Goal: Task Accomplishment & Management: Use online tool/utility

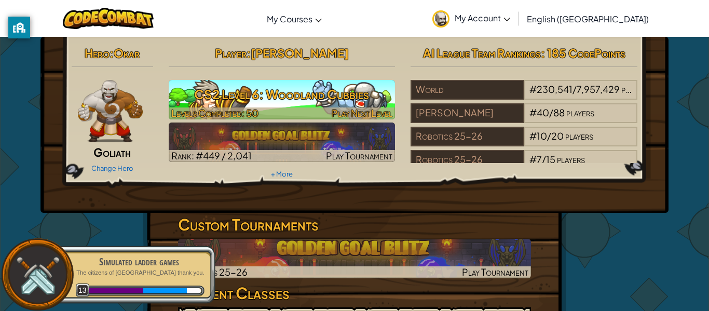
click at [322, 111] on div at bounding box center [282, 113] width 227 height 12
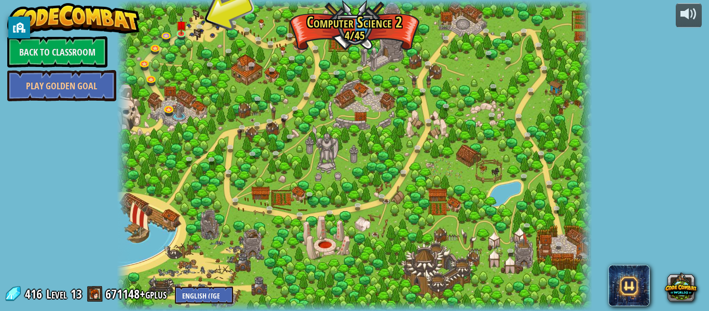
click at [322, 111] on div at bounding box center [354, 155] width 475 height 311
click at [182, 34] on link at bounding box center [183, 33] width 21 height 21
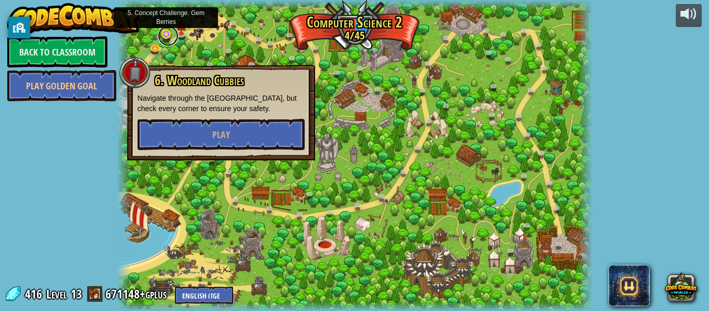
click at [168, 36] on link at bounding box center [168, 35] width 21 height 21
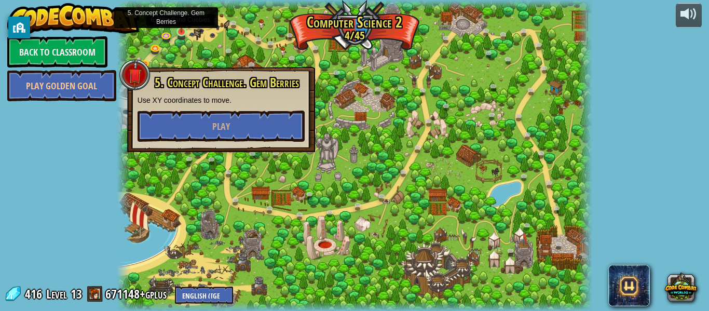
click at [182, 31] on img at bounding box center [181, 20] width 11 height 25
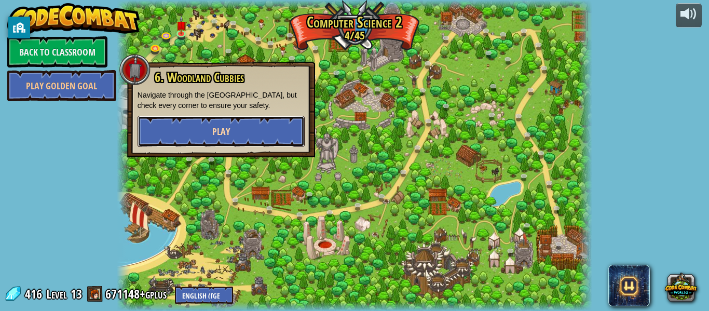
click at [241, 134] on button "Play" at bounding box center [220, 131] width 167 height 31
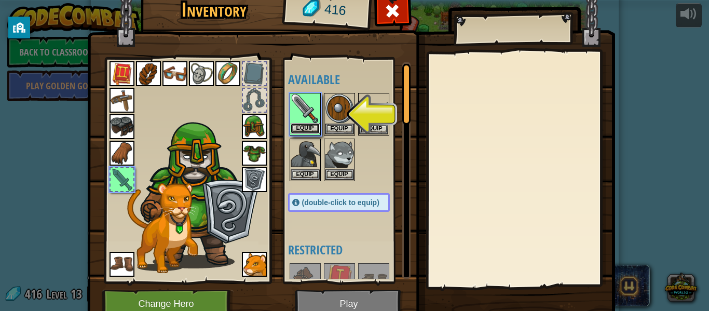
click at [304, 123] on button "Equip" at bounding box center [304, 128] width 29 height 11
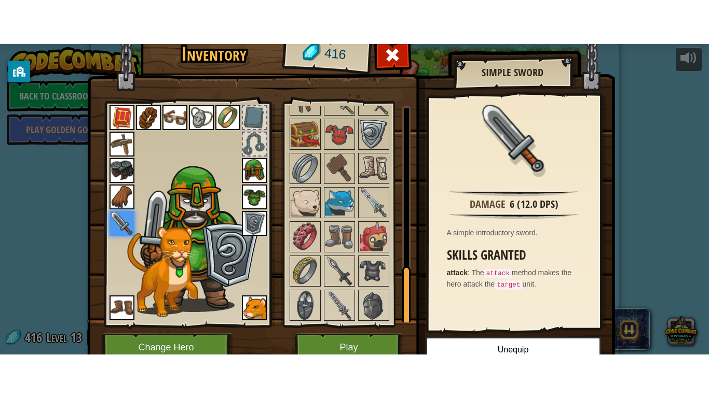
scroll to position [47, 0]
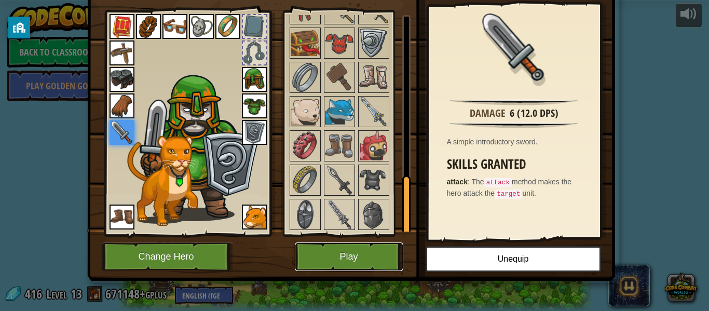
click at [359, 246] on button "Play" at bounding box center [349, 256] width 108 height 29
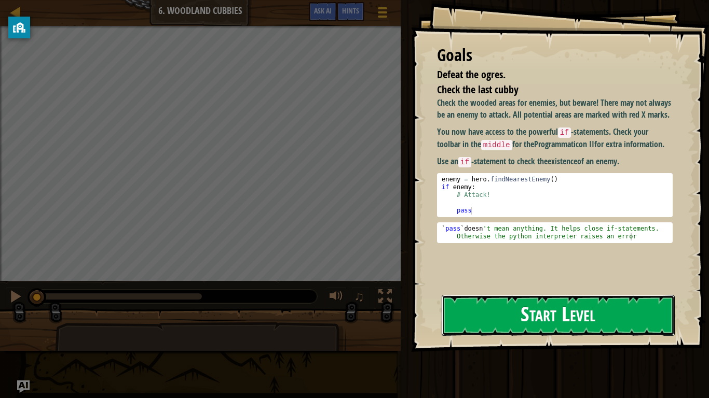
click at [613, 299] on button "Start Level" at bounding box center [557, 315] width 233 height 41
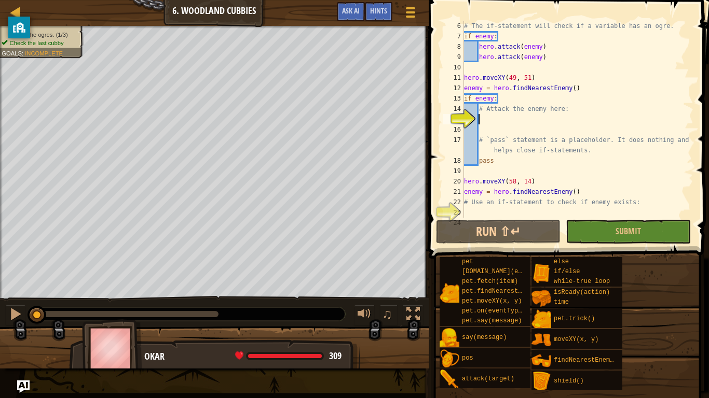
scroll to position [83, 0]
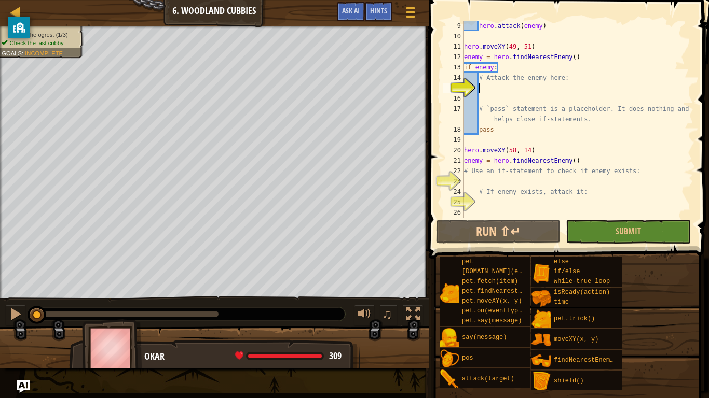
click at [554, 183] on div "hero . attack ( enemy ) hero . moveXY ( 49 , 51 ) enemy = hero . findNearestEne…" at bounding box center [577, 130] width 231 height 218
click at [626, 229] on span "Submit" at bounding box center [627, 231] width 25 height 11
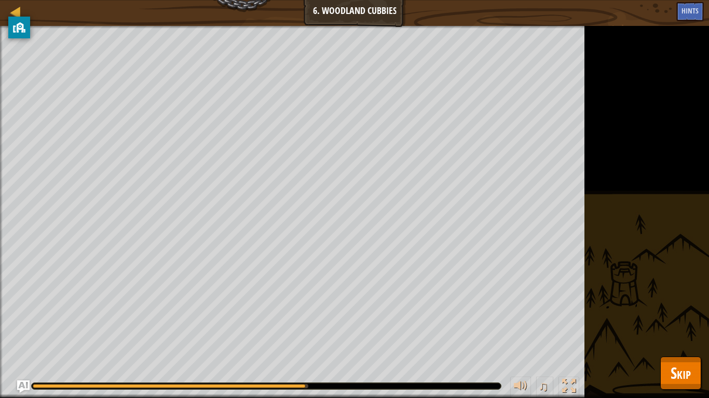
click at [0, 0] on div "pet [DOMAIN_NAME](enemy) pet.fetch(item) pet.findNearestByType(type) pet.moveXY…" at bounding box center [0, 0] width 0 height 0
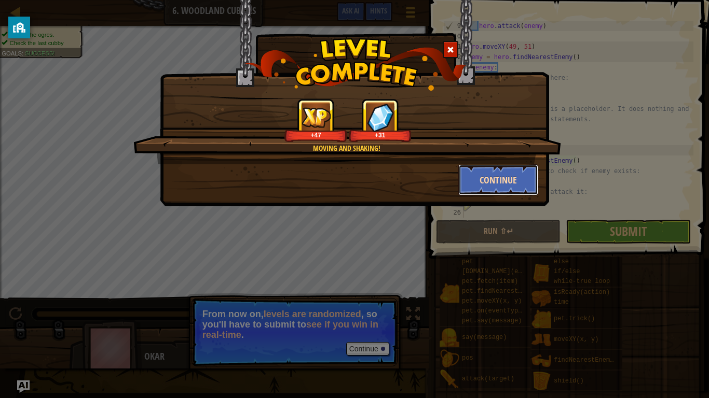
click at [508, 179] on button "Continue" at bounding box center [498, 179] width 80 height 31
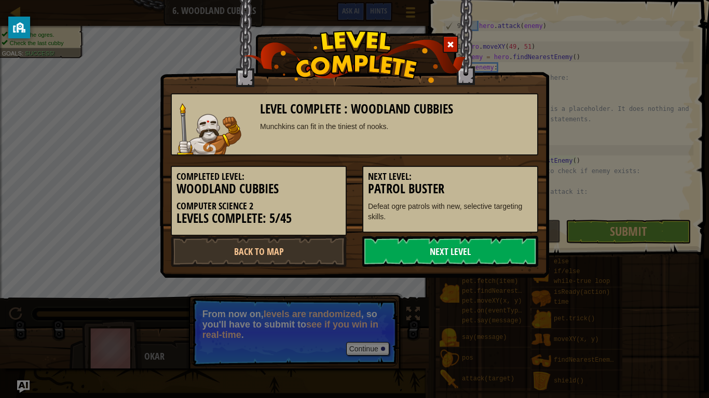
click at [455, 245] on link "Next Level" at bounding box center [450, 251] width 176 height 31
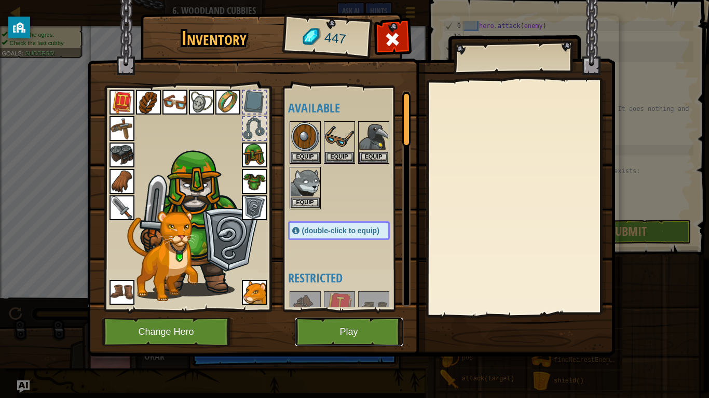
click at [354, 310] on button "Play" at bounding box center [349, 332] width 108 height 29
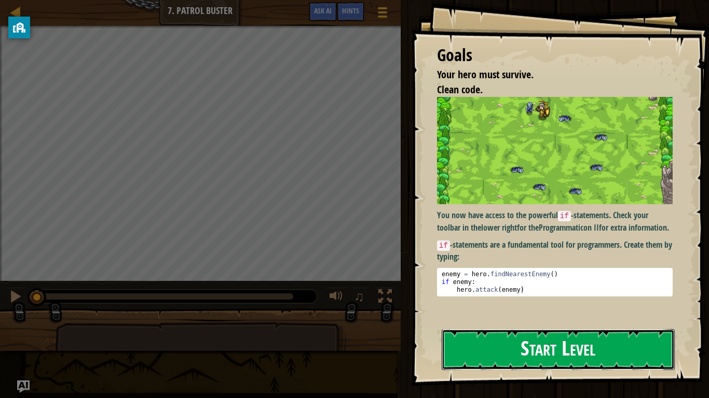
click at [539, 310] on button "Start Level" at bounding box center [557, 349] width 233 height 41
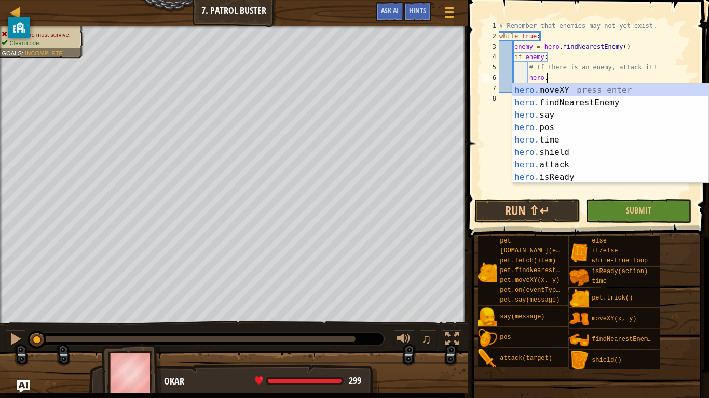
scroll to position [5, 7]
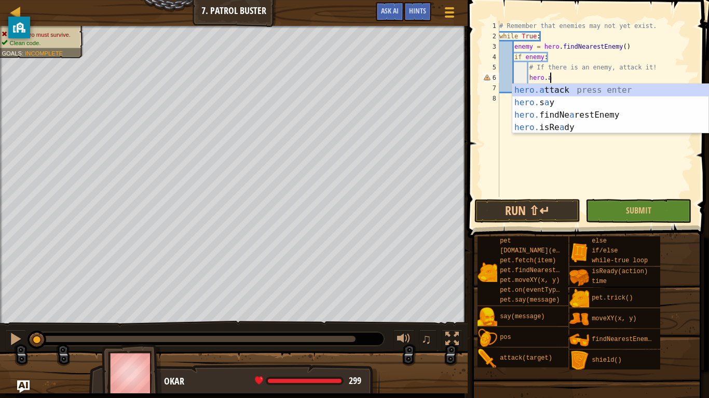
type textarea "hero.attack(enemy)"
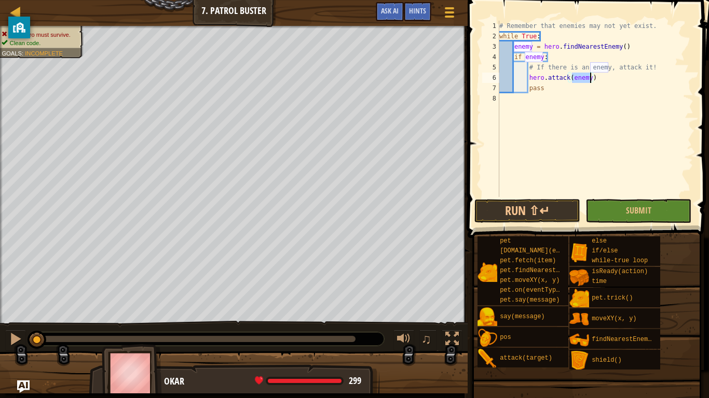
click at [609, 135] on div "# Remember that enemies may not yet exist. while True : enemy = hero . findNear…" at bounding box center [595, 119] width 196 height 197
click at [633, 204] on button "Submit" at bounding box center [638, 211] width 106 height 24
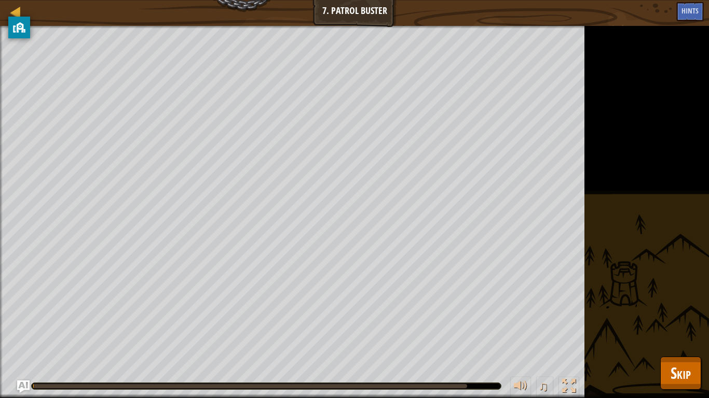
click at [633, 204] on div "Your hero must survive. Clean code. Goals : Running... ♫ Okar 299 x: 36 y: 29 N…" at bounding box center [354, 212] width 709 height 372
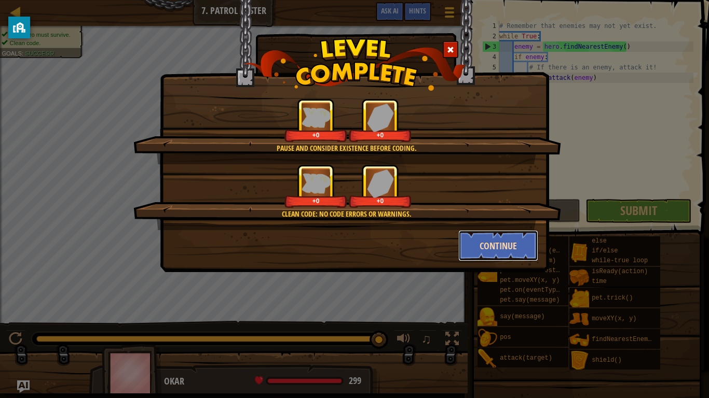
click at [476, 244] on button "Continue" at bounding box center [498, 245] width 80 height 31
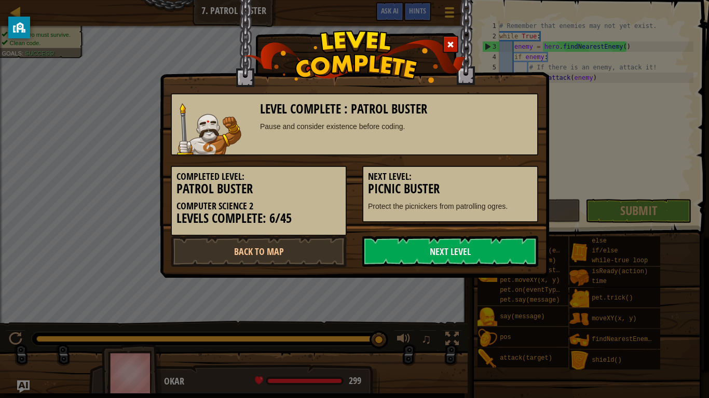
click at [476, 244] on link "Next Level" at bounding box center [450, 251] width 176 height 31
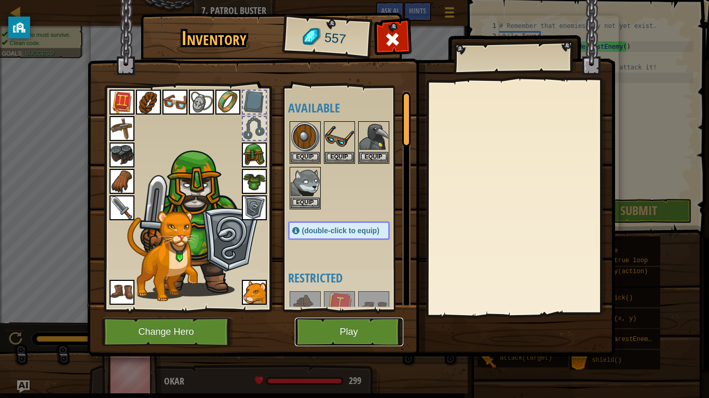
click at [374, 310] on button "Play" at bounding box center [349, 332] width 108 height 29
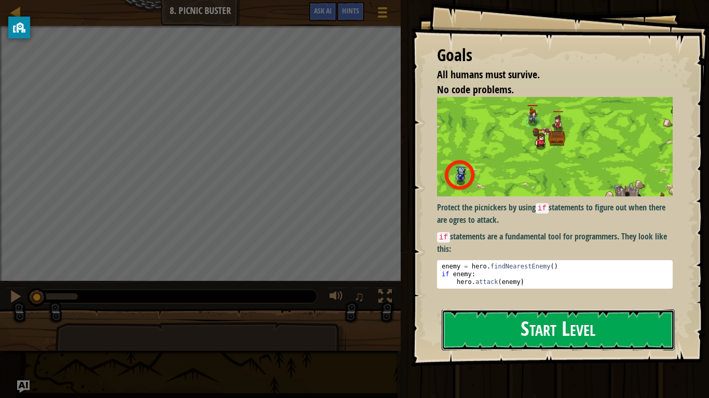
click at [580, 310] on button "Start Level" at bounding box center [557, 330] width 233 height 41
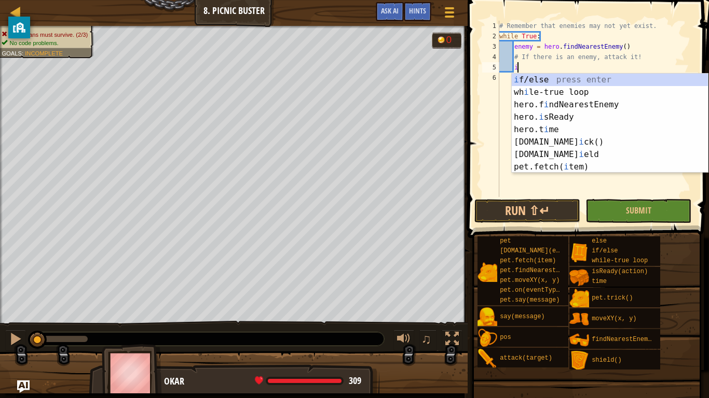
scroll to position [5, 3]
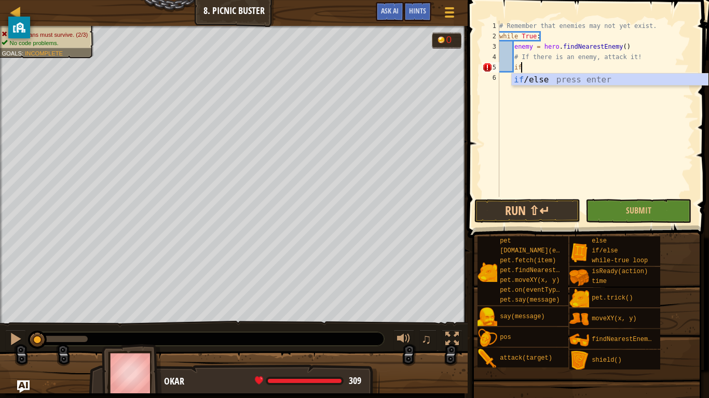
type textarea "if enemy:"
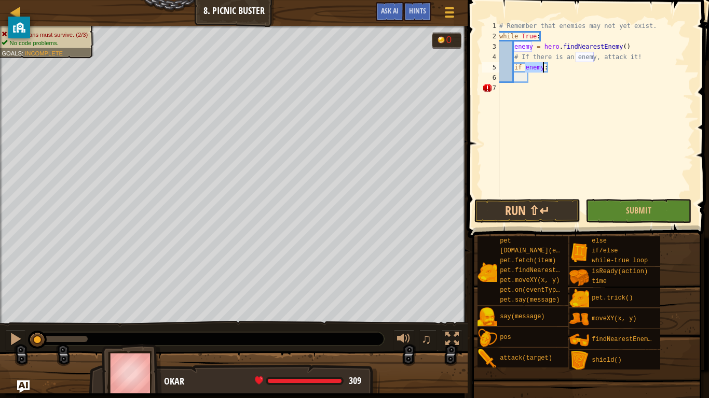
click at [536, 79] on div "# Remember that enemies may not yet exist. while True : enemy = hero . findNear…" at bounding box center [595, 119] width 196 height 197
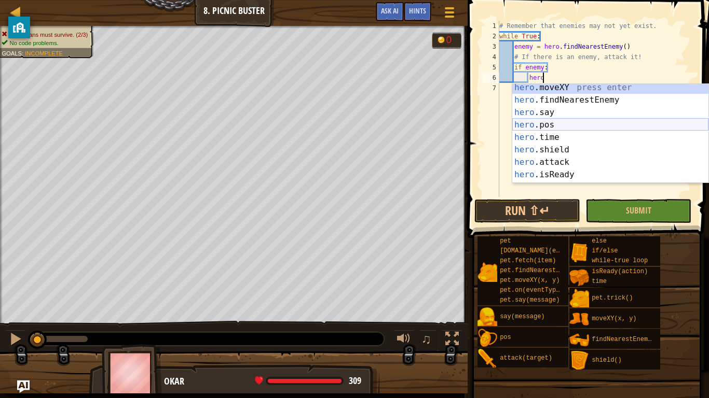
scroll to position [12, 0]
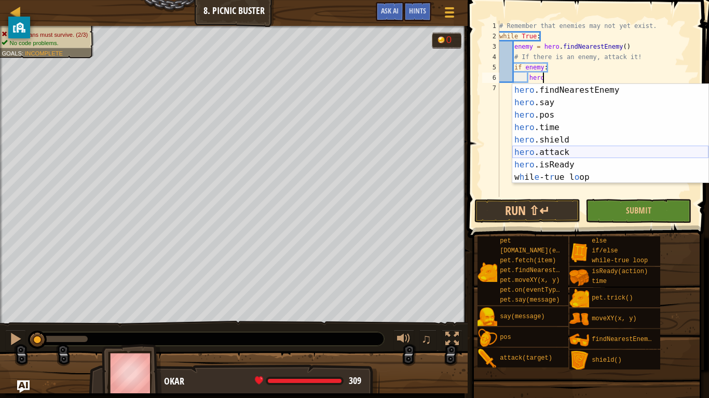
click at [610, 148] on div "hero .findNearestEnemy press enter hero .say press enter hero .pos press enter …" at bounding box center [610, 146] width 196 height 124
type textarea "hero.attack(enemy)"
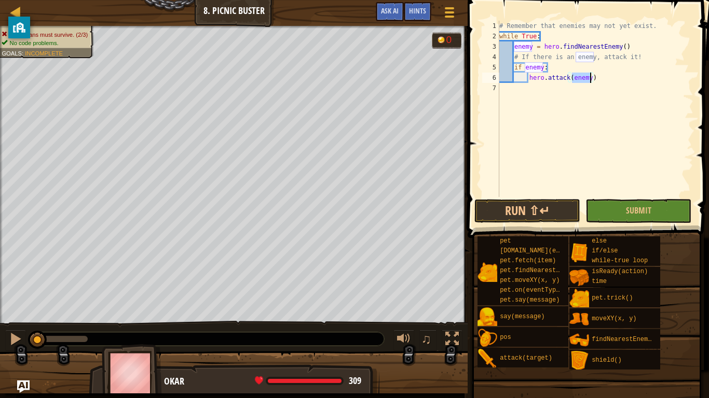
click at [610, 148] on div "# Remember that enemies may not yet exist. while True : enemy = hero . findNear…" at bounding box center [595, 119] width 196 height 197
click at [655, 206] on button "Submit" at bounding box center [638, 211] width 106 height 24
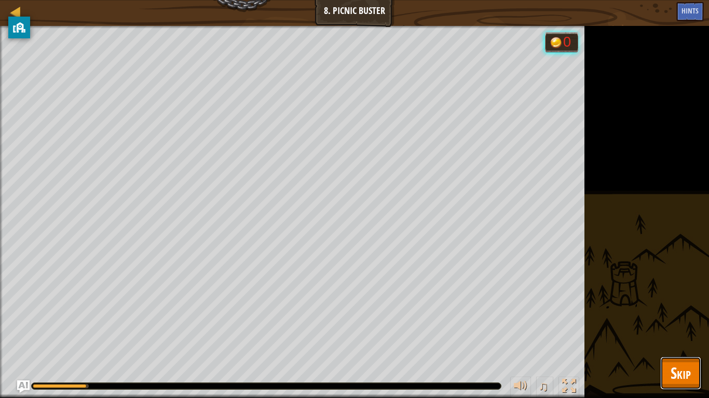
click at [675, 310] on button "Skip" at bounding box center [680, 373] width 41 height 33
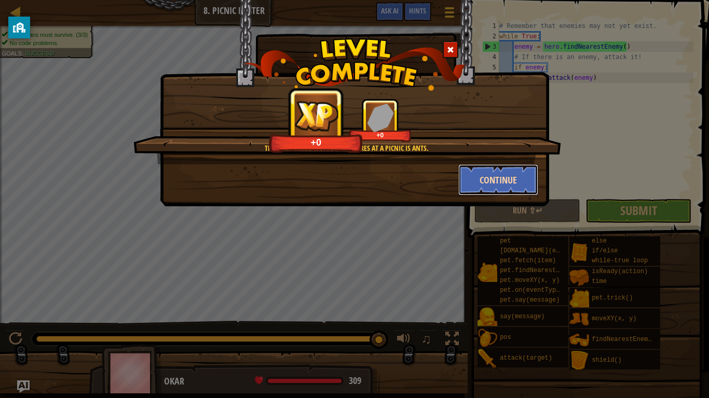
click at [466, 184] on button "Continue" at bounding box center [498, 179] width 80 height 31
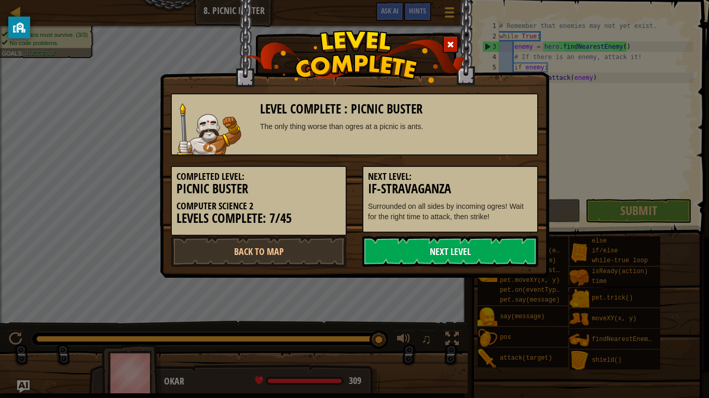
click at [460, 249] on link "Next Level" at bounding box center [450, 251] width 176 height 31
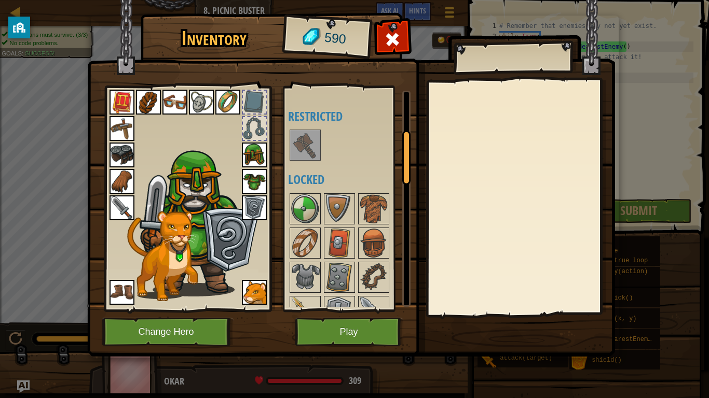
scroll to position [697, 0]
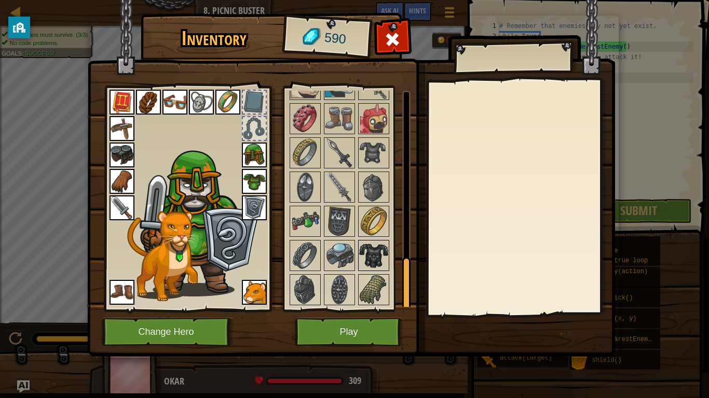
click at [362, 254] on img at bounding box center [373, 255] width 29 height 29
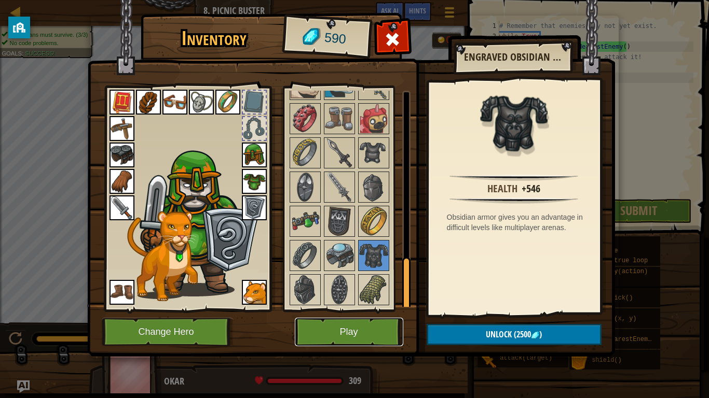
click at [356, 310] on button "Play" at bounding box center [349, 332] width 108 height 29
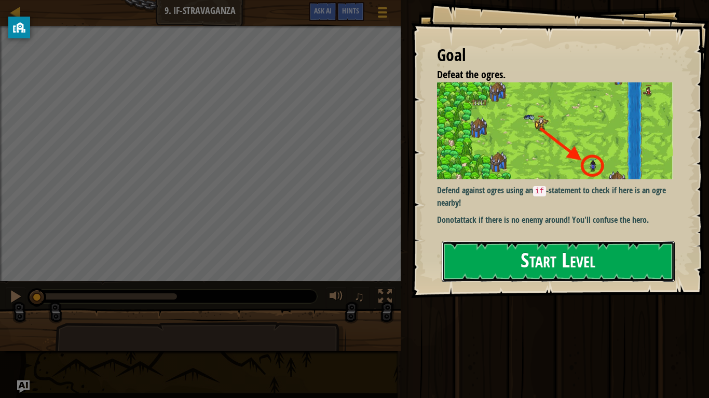
click at [545, 267] on button "Start Level" at bounding box center [557, 261] width 233 height 41
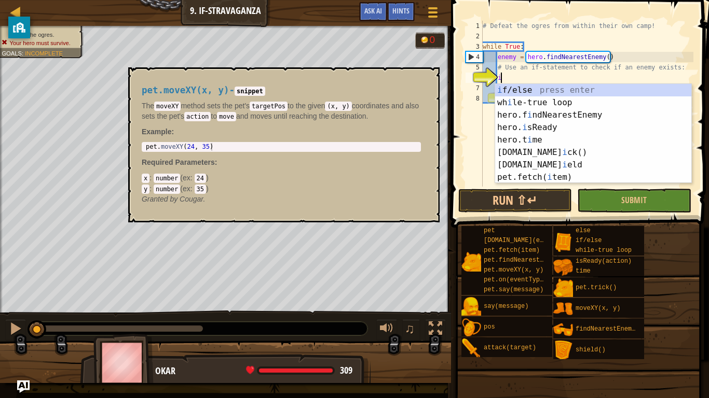
scroll to position [5, 3]
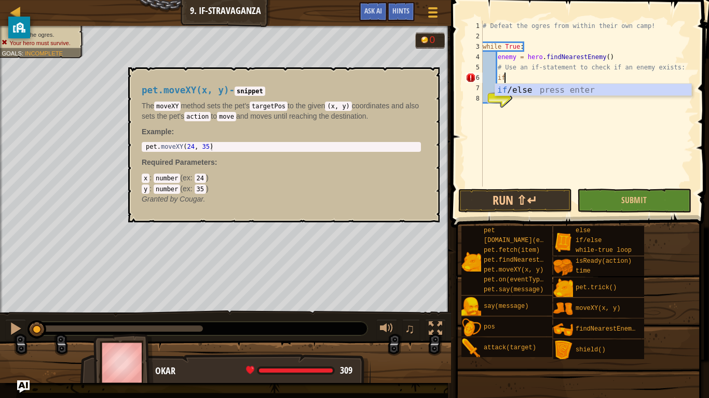
type textarea "if enemy:"
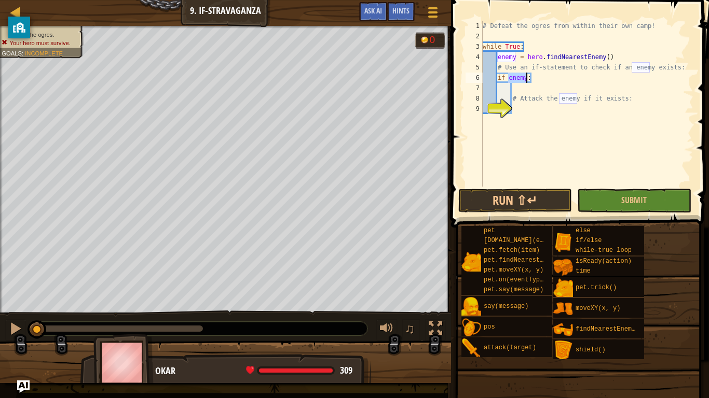
click at [521, 109] on div "# Defeat the ogres from within their own camp! while True : enemy = hero . find…" at bounding box center [586, 114] width 213 height 187
type textarea "g"
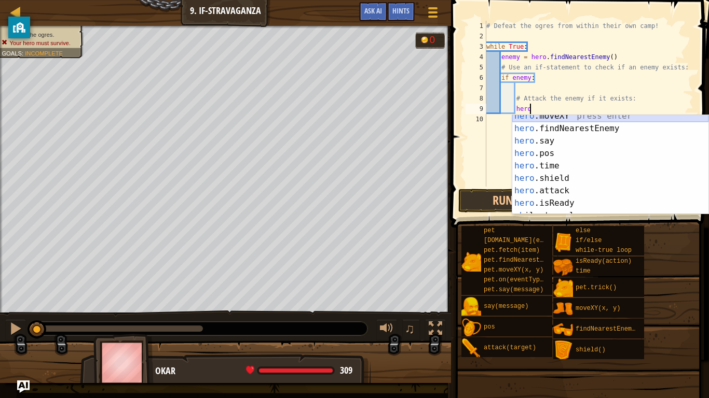
scroll to position [12, 0]
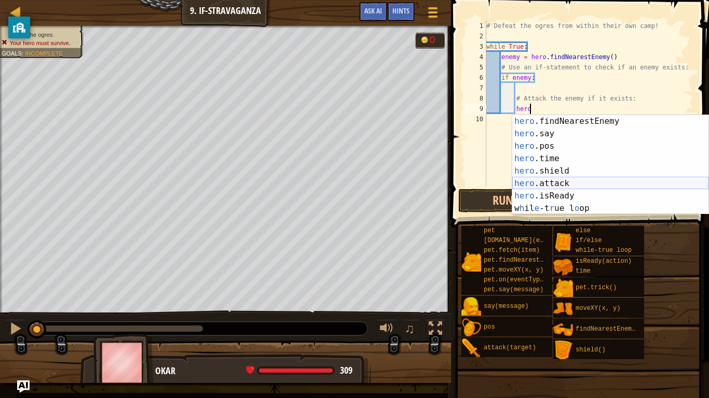
click at [567, 182] on div "hero .findNearestEnemy press enter hero .say press enter hero .pos press enter …" at bounding box center [610, 177] width 196 height 124
type textarea "hero.attack(enemy)"
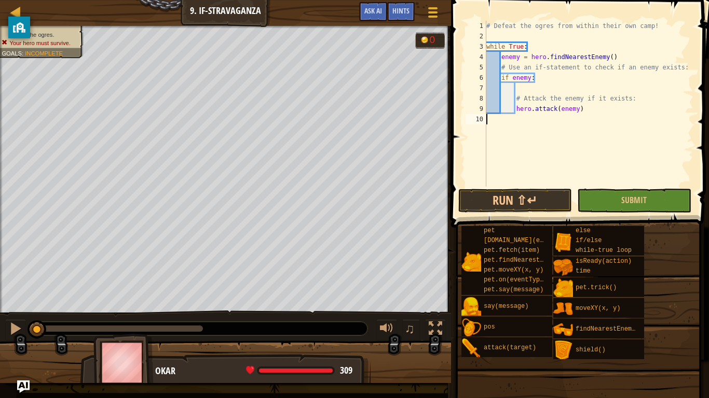
click at [565, 155] on div "# Defeat the ogres from within their own camp! while True : enemy = hero . find…" at bounding box center [588, 114] width 209 height 187
click at [633, 199] on span "Submit" at bounding box center [633, 200] width 25 height 11
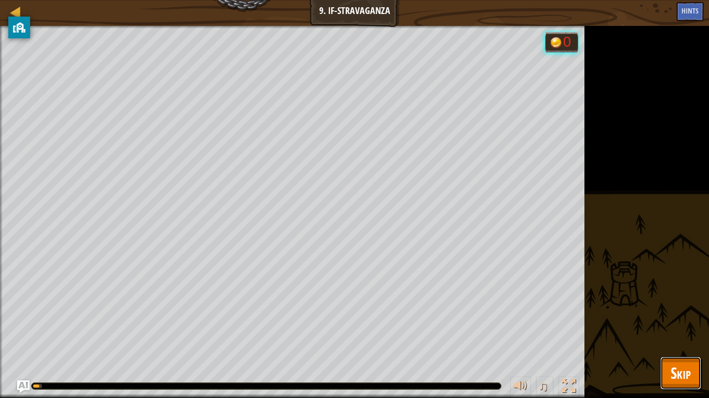
click at [687, 310] on span "Skip" at bounding box center [680, 373] width 20 height 21
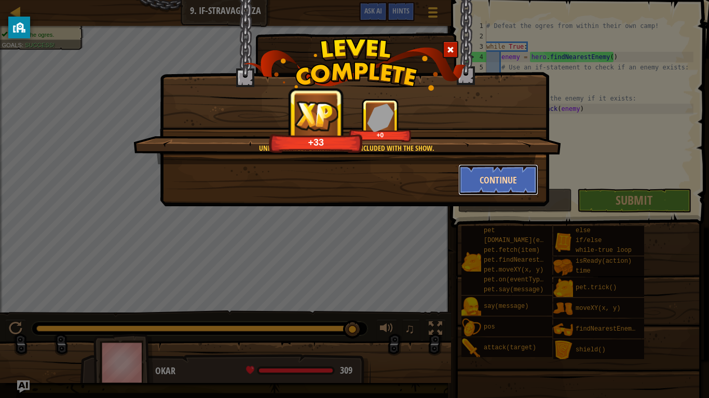
click at [518, 178] on button "Continue" at bounding box center [498, 179] width 80 height 31
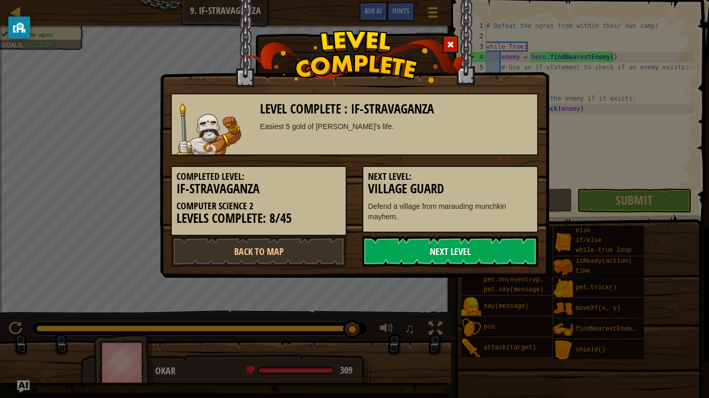
click at [512, 256] on link "Next Level" at bounding box center [450, 251] width 176 height 31
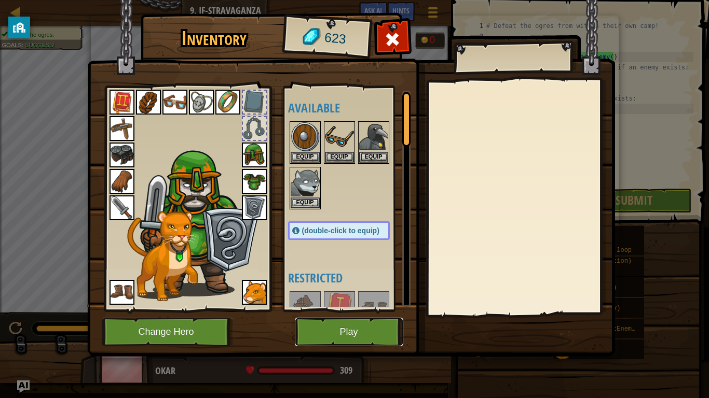
click at [338, 310] on button "Play" at bounding box center [349, 332] width 108 height 29
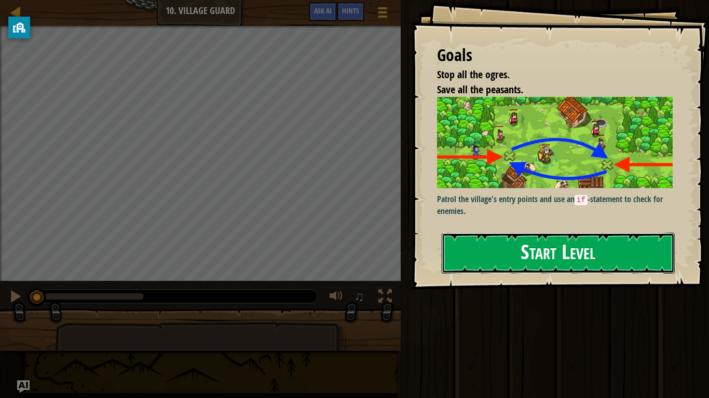
click at [476, 263] on button "Start Level" at bounding box center [557, 253] width 233 height 41
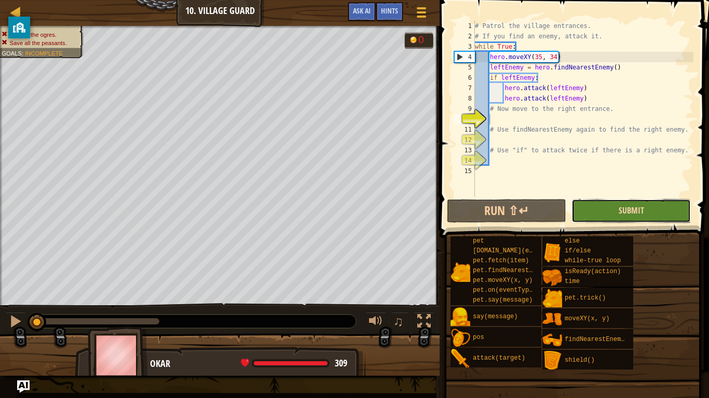
click at [633, 212] on span "Submit" at bounding box center [630, 210] width 25 height 11
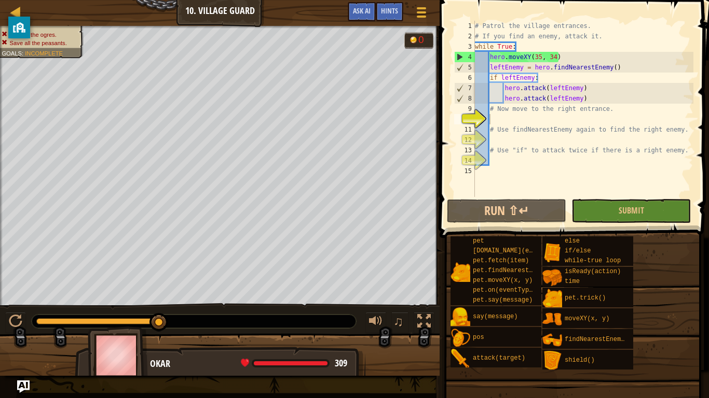
type textarea "hero.moveXY(35, 34)"
click at [562, 58] on div "# Patrol the village entrances. # If you find an enemy, attack it. while True :…" at bounding box center [583, 119] width 220 height 197
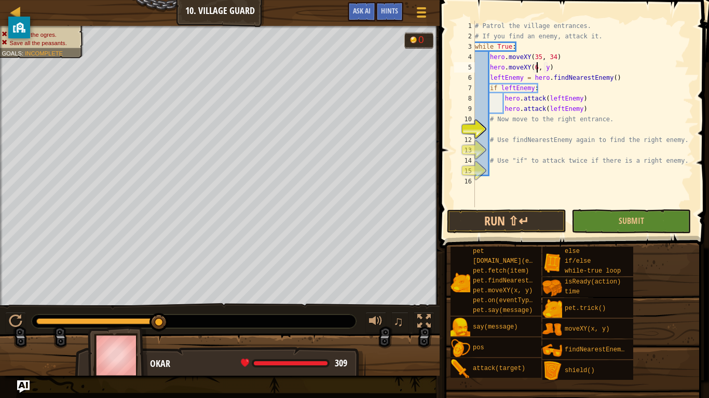
scroll to position [5, 10]
type textarea "hero.moveXY(60, 31)"
click at [511, 188] on div "# Patrol the village entrances. # If you find an enemy, attack it. while True :…" at bounding box center [583, 124] width 220 height 207
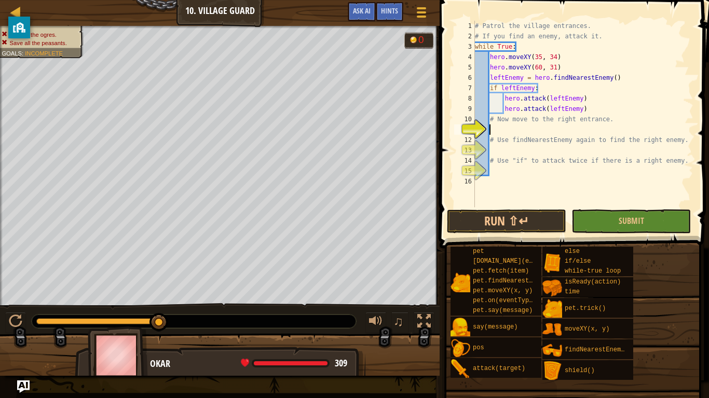
click at [503, 132] on div "# Patrol the village entrances. # If you find an enemy, attack it. while True :…" at bounding box center [583, 124] width 220 height 207
click at [628, 218] on span "Submit" at bounding box center [630, 220] width 25 height 11
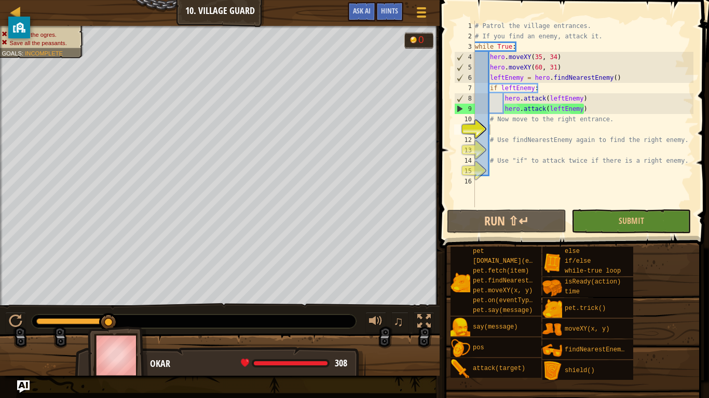
click at [489, 77] on div "# Patrol the village entrances. # If you find an enemy, attack it. while True :…" at bounding box center [583, 124] width 220 height 207
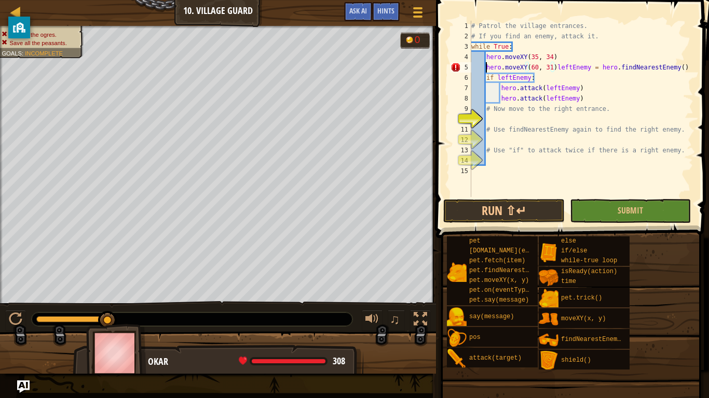
click at [487, 68] on div "# Patrol the village entrances. # If you find an enemy, attack it. while True :…" at bounding box center [581, 119] width 224 height 197
click at [554, 68] on div "# Patrol the village entrances. # If you find an enemy, attack it. while True :…" at bounding box center [581, 119] width 224 height 197
drag, startPoint x: 554, startPoint y: 68, endPoint x: 485, endPoint y: 69, distance: 69.5
click at [485, 69] on div "# Patrol the village entrances. # If you find an enemy, attack it. while True :…" at bounding box center [581, 119] width 224 height 197
click at [582, 79] on div "# Patrol the village entrances. # If you find an enemy, attack it. while True :…" at bounding box center [581, 119] width 224 height 197
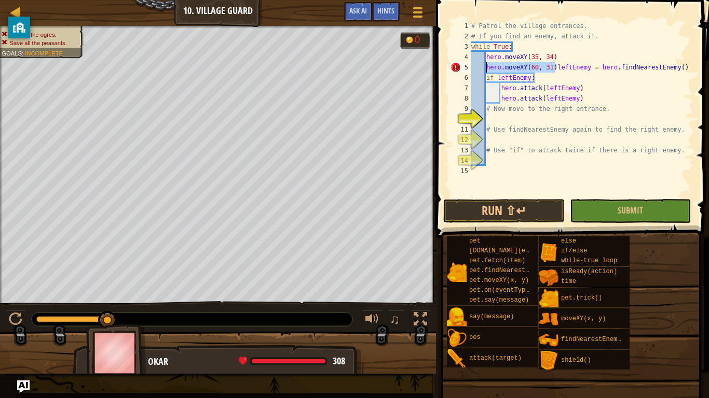
drag, startPoint x: 553, startPoint y: 70, endPoint x: 484, endPoint y: 68, distance: 68.5
click at [484, 68] on div "# Patrol the village entrances. # If you find an enemy, attack it. while True :…" at bounding box center [581, 119] width 224 height 197
type textarea "leftEnemy = hero.findNearestEnemy()"
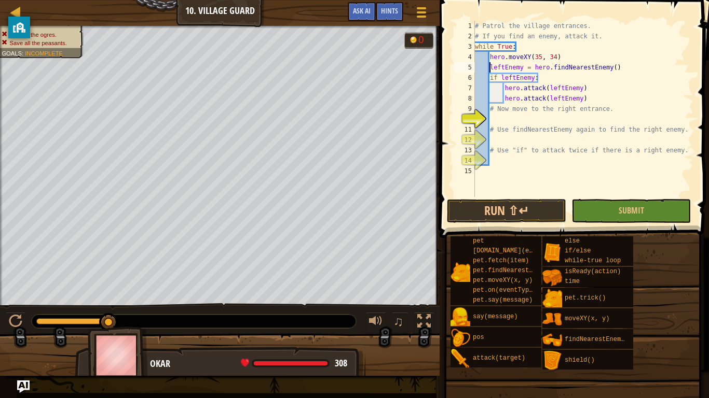
click at [622, 65] on div "# Patrol the village entrances. # If you find an enemy, attack it. while True :…" at bounding box center [583, 119] width 220 height 197
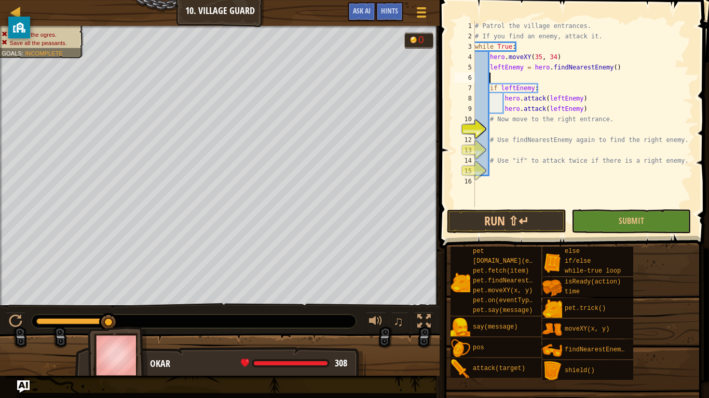
paste textarea "hero.moveXY(60, 31)"
type textarea "hero.moveXY(60, 31)"
click at [610, 223] on button "Submit" at bounding box center [630, 222] width 119 height 24
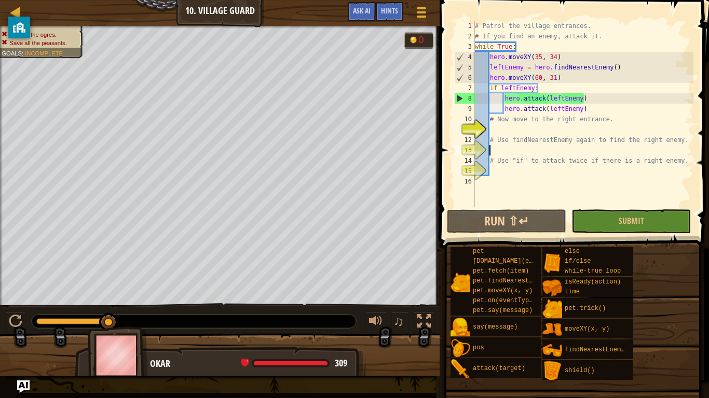
click at [535, 147] on div "# Patrol the village entrances. # If you find an enemy, attack it. while True :…" at bounding box center [583, 124] width 220 height 207
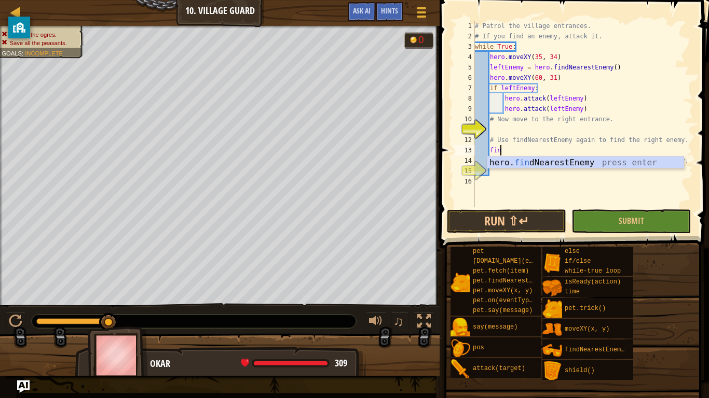
type textarea "find"
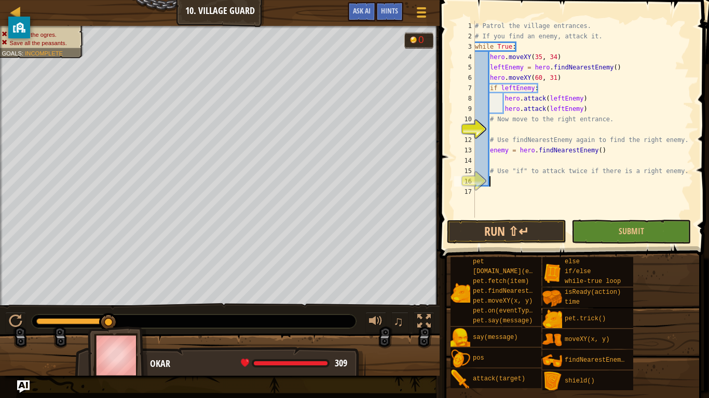
click at [518, 180] on div "# Patrol the village entrances. # If you find an enemy, attack it. while True :…" at bounding box center [583, 130] width 220 height 218
type textarea "if rightEnemy:"
click at [559, 184] on div "# Patrol the village entrances. # If you find an enemy, attack it. while True :…" at bounding box center [583, 130] width 220 height 218
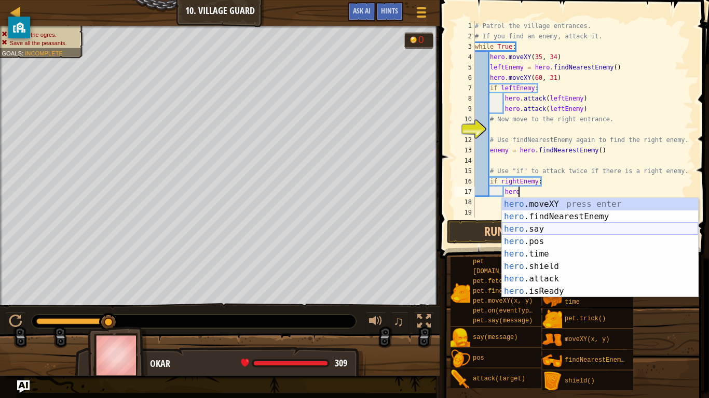
scroll to position [12, 0]
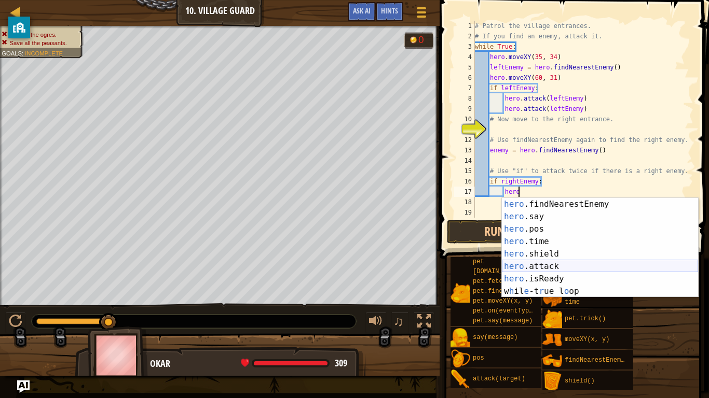
click at [592, 263] on div "hero .findNearestEnemy press enter hero .say press enter hero .pos press enter …" at bounding box center [600, 260] width 196 height 124
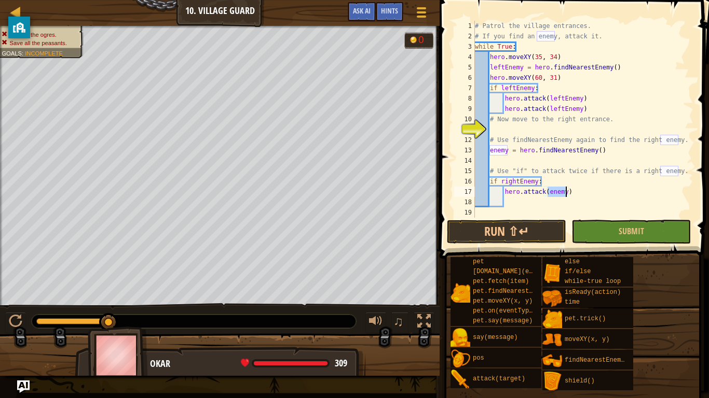
click at [590, 195] on div "# Patrol the village entrances. # If you find an enemy, attack it. while True :…" at bounding box center [583, 130] width 220 height 218
click at [567, 191] on div "# Patrol the village entrances. # If you find an enemy, attack it. while True :…" at bounding box center [583, 130] width 220 height 218
click at [547, 192] on div "# Patrol the village entrances. # If you find an enemy, attack it. while True :…" at bounding box center [583, 130] width 220 height 218
type textarea "hero.attack(rightEnemy)"
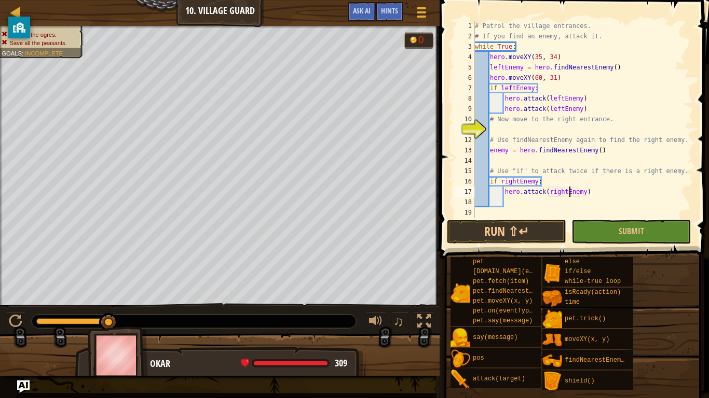
scroll to position [5, 14]
click at [603, 201] on div "# Patrol the village entrances. # If you find an enemy, attack it. while True :…" at bounding box center [583, 130] width 220 height 218
click at [635, 234] on span "Submit" at bounding box center [630, 231] width 25 height 11
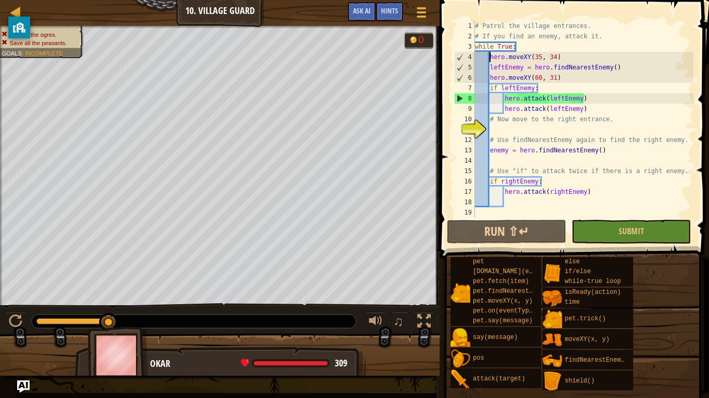
click at [490, 60] on div "# Patrol the village entrances. # If you find an enemy, attack it. while True :…" at bounding box center [583, 130] width 220 height 218
drag, startPoint x: 490, startPoint y: 60, endPoint x: 555, endPoint y: 53, distance: 65.1
click at [555, 53] on div "# Patrol the village entrances. # If you find an enemy, attack it. while True :…" at bounding box center [583, 130] width 220 height 218
paste textarea "60, 31)"
type textarea "hero.moveXY(60, 31))"
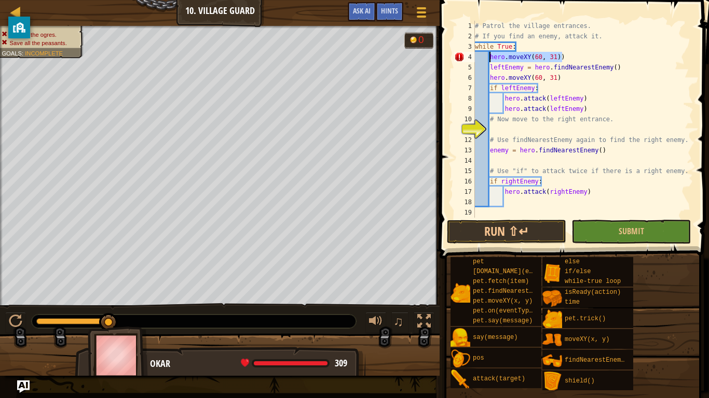
drag, startPoint x: 566, startPoint y: 59, endPoint x: 489, endPoint y: 59, distance: 77.3
click at [489, 59] on div "# Patrol the village entrances. # If you find an enemy, attack it. while True :…" at bounding box center [583, 130] width 220 height 218
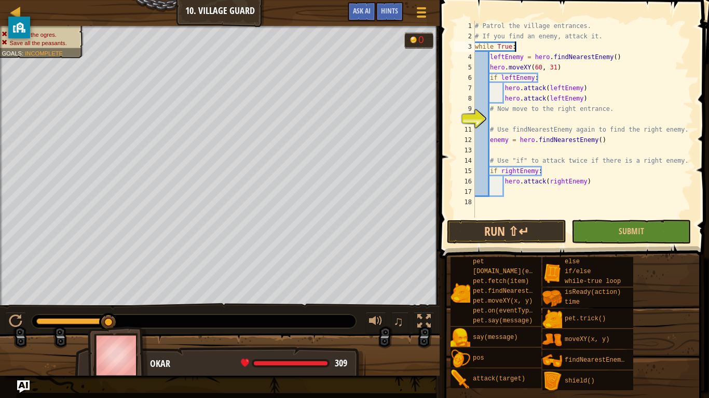
click at [615, 57] on div "# Patrol the village entrances. # If you find an enemy, attack it. while True :…" at bounding box center [583, 130] width 220 height 218
type textarea "leftEnemy = hero.findNearestEnemy()"
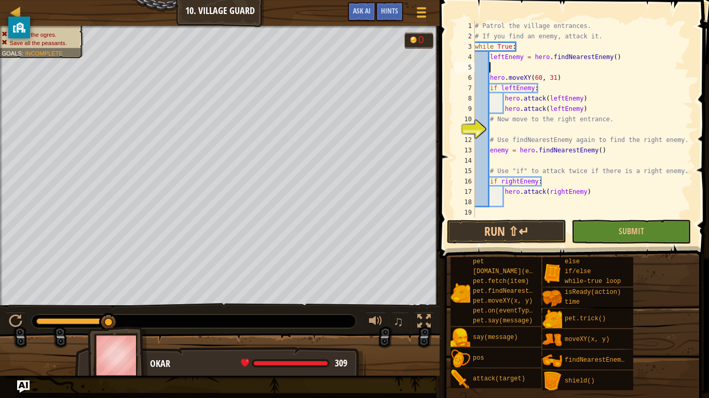
paste textarea "hero.moveXY(60, 31)"
click at [641, 232] on span "Submit" at bounding box center [630, 231] width 25 height 11
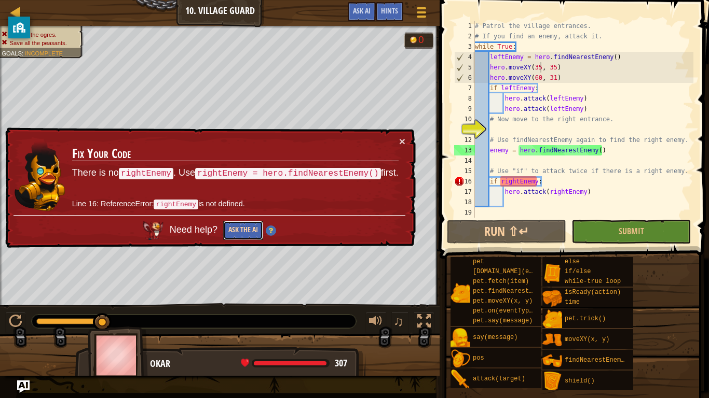
click at [246, 240] on button "Ask the AI" at bounding box center [243, 230] width 40 height 19
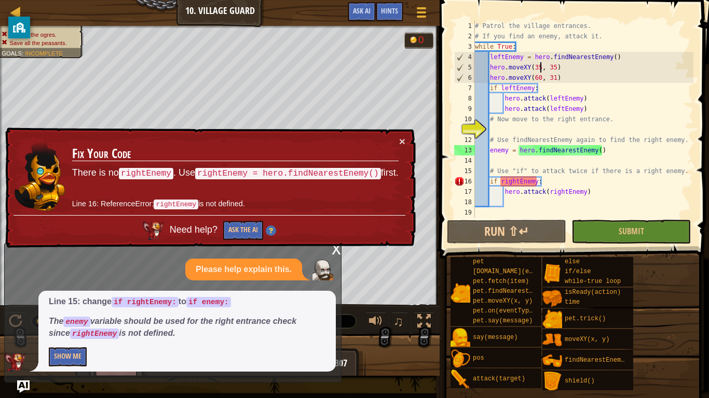
click at [522, 179] on div "# Patrol the village entrances. # If you find an enemy, attack it. while True :…" at bounding box center [583, 130] width 220 height 218
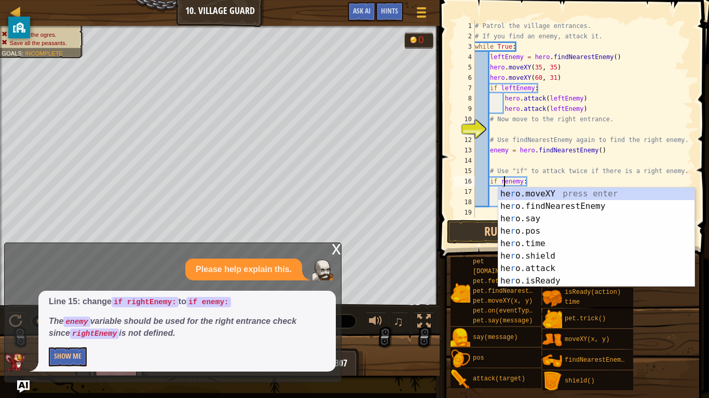
scroll to position [5, 6]
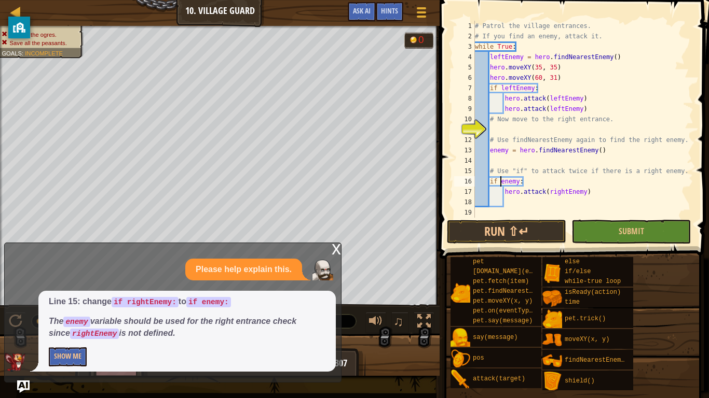
click at [563, 192] on div "# Patrol the village entrances. # If you find an enemy, attack it. while True :…" at bounding box center [583, 130] width 220 height 218
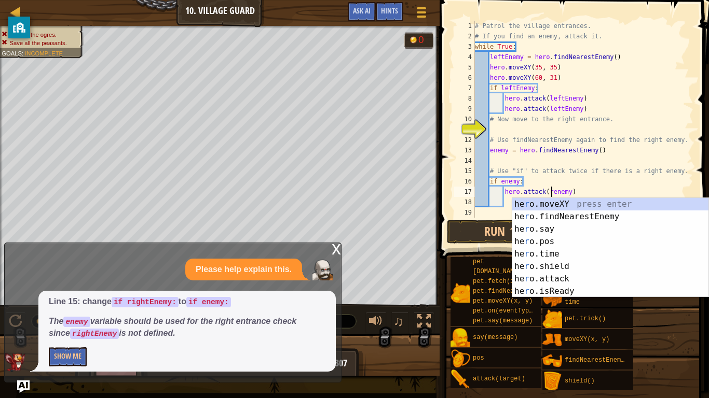
scroll to position [5, 13]
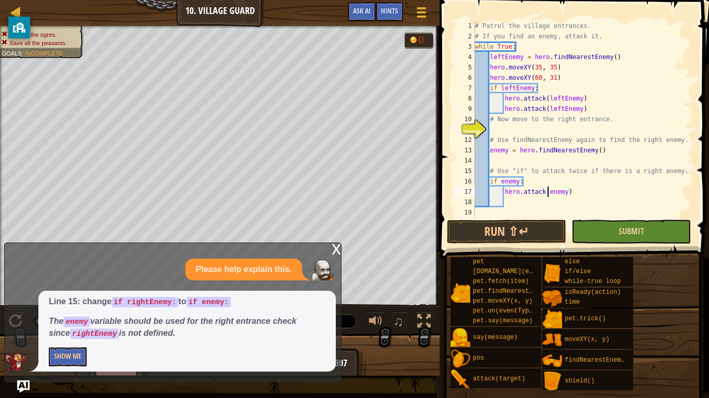
type textarea "hero.attack(enemy)"
click at [652, 229] on button "Submit" at bounding box center [630, 232] width 119 height 24
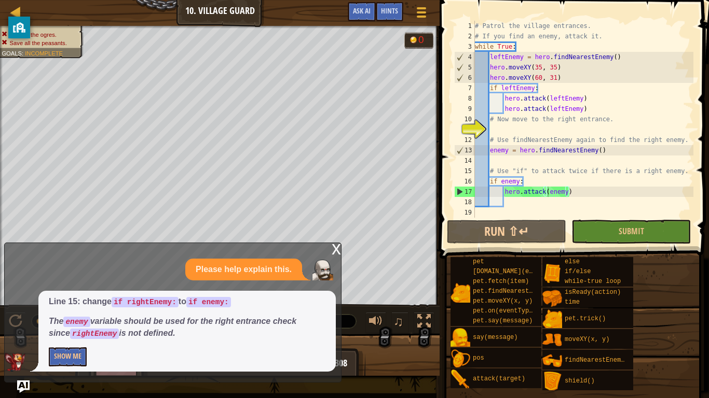
click at [511, 128] on div "# Patrol the village entrances. # If you find an enemy, attack it. while True :…" at bounding box center [583, 130] width 220 height 218
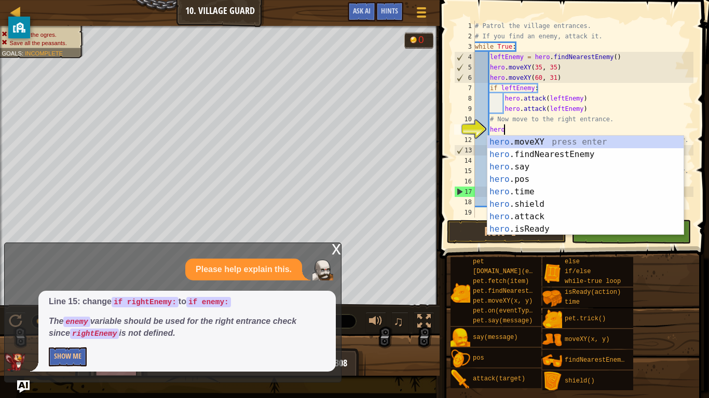
scroll to position [5, 4]
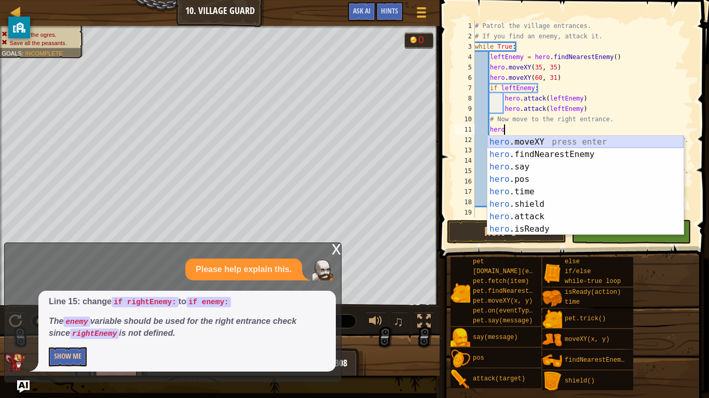
click at [545, 142] on div "hero .moveXY press enter hero .findNearestEnemy press enter hero .say press ent…" at bounding box center [585, 198] width 196 height 124
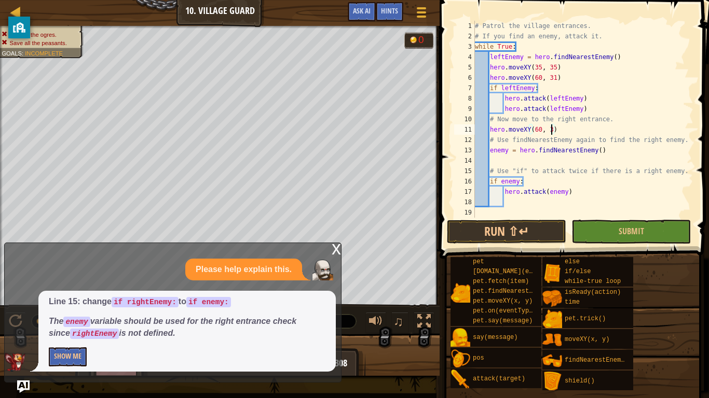
scroll to position [5, 11]
drag, startPoint x: 571, startPoint y: 78, endPoint x: 488, endPoint y: 79, distance: 83.5
click at [488, 79] on div "# Patrol the village entrances. # If you find an enemy, attack it. while True :…" at bounding box center [583, 130] width 220 height 218
type textarea "hero.moveXY(60, 31)"
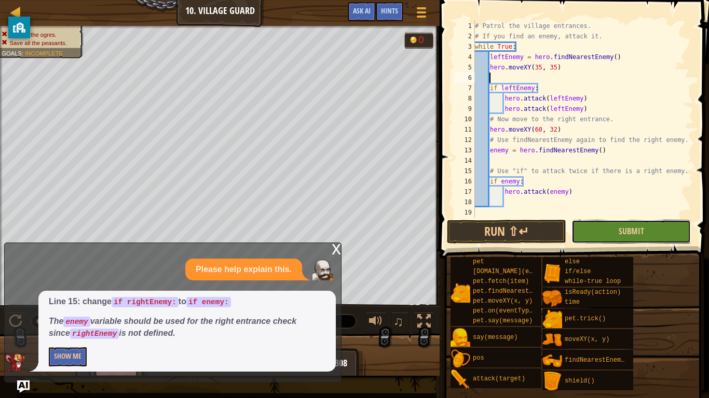
click at [608, 228] on button "Submit" at bounding box center [630, 232] width 119 height 24
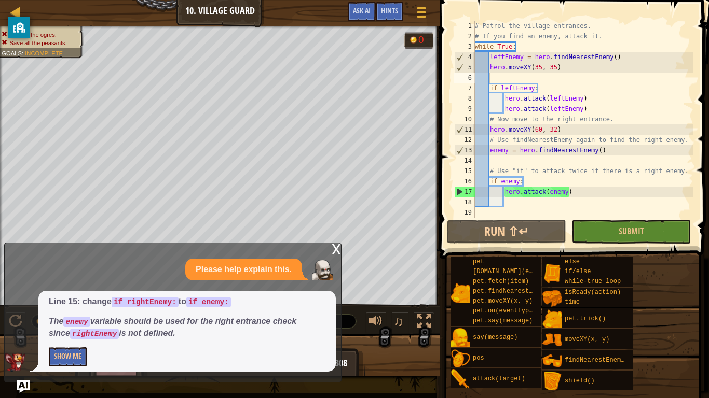
type textarea "hero.moveXY(35, 35)"
drag, startPoint x: 564, startPoint y: 67, endPoint x: 489, endPoint y: 67, distance: 74.7
click at [489, 67] on div "# Patrol the village entrances. # If you find an enemy, attack it. while True :…" at bounding box center [583, 130] width 220 height 218
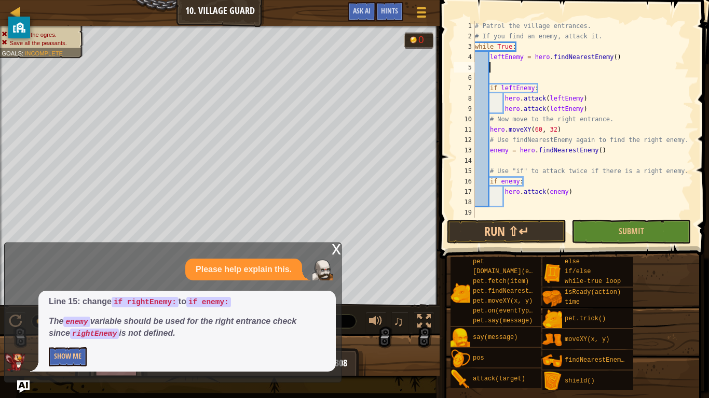
click at [526, 45] on div "# Patrol the village entrances. # If you find an enemy, attack it. while True :…" at bounding box center [583, 130] width 220 height 218
type textarea "while True:"
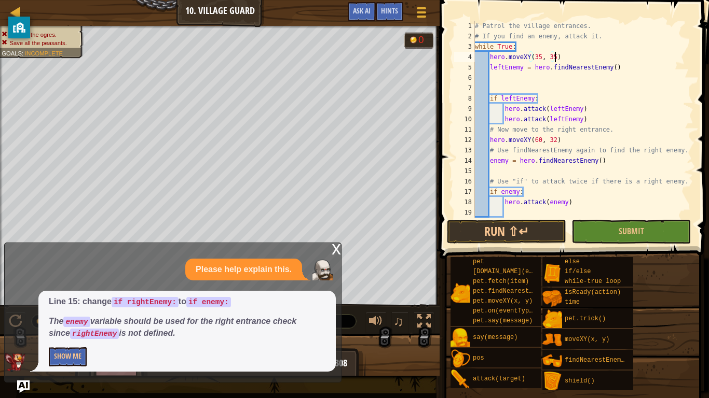
scroll to position [5, 11]
type textarea "hero.moveXY(35, 35)"
click at [623, 223] on button "Submit" at bounding box center [630, 232] width 119 height 24
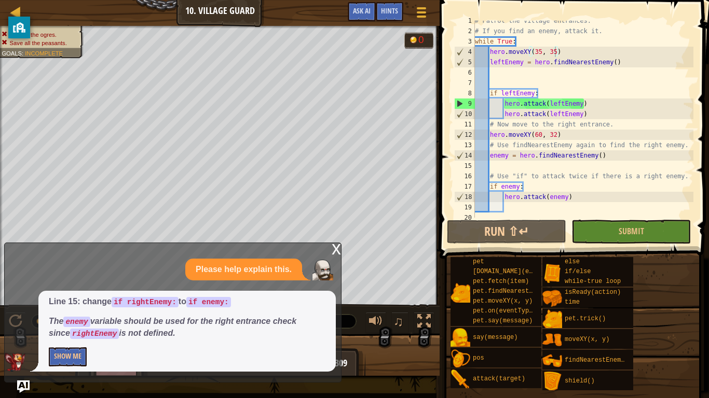
scroll to position [10, 0]
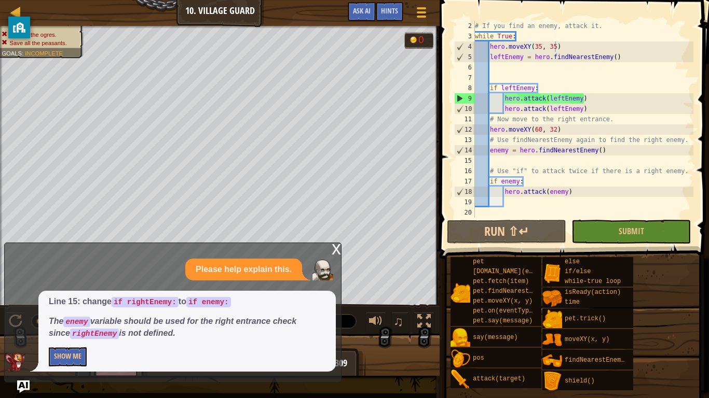
click at [336, 252] on div "x" at bounding box center [335, 248] width 9 height 10
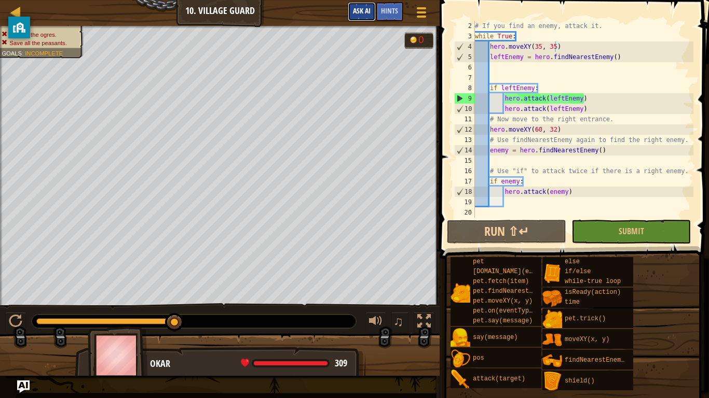
click at [360, 8] on span "Ask AI" at bounding box center [362, 11] width 18 height 10
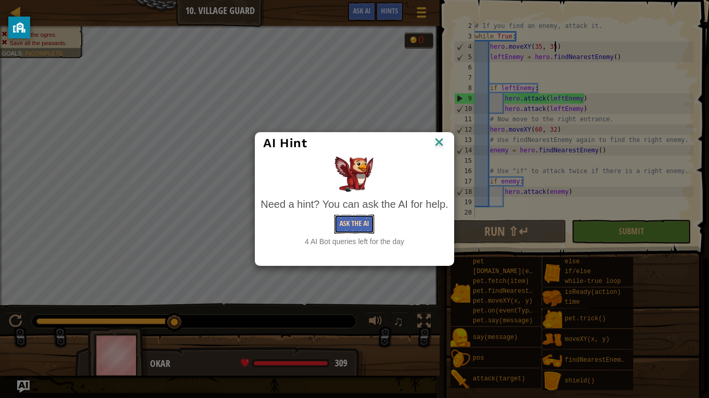
click at [367, 227] on button "Ask the AI" at bounding box center [354, 224] width 40 height 19
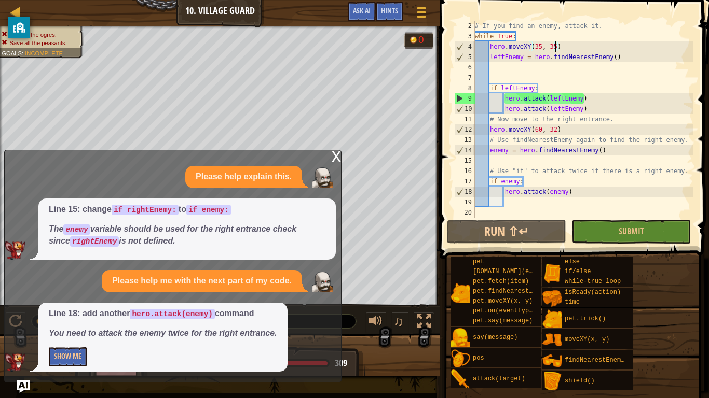
click at [511, 202] on div "# If you find an enemy, attack it. while True : hero . moveXY ( 35 , 35 ) leftE…" at bounding box center [583, 130] width 220 height 218
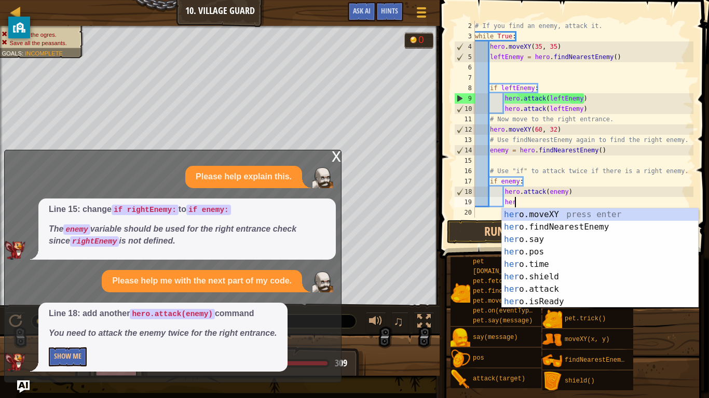
scroll to position [5, 6]
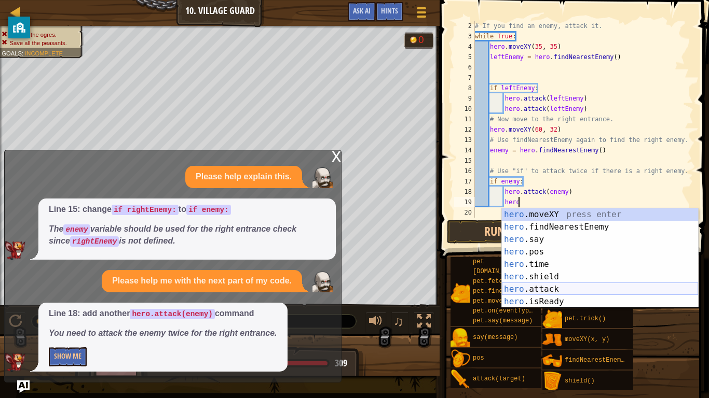
click at [558, 288] on div "hero .moveXY press enter hero .findNearestEnemy press enter hero .say press ent…" at bounding box center [600, 271] width 196 height 124
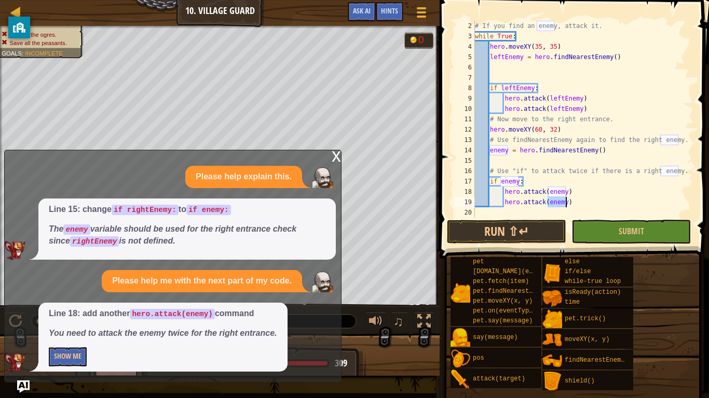
click at [641, 187] on div "# If you find an enemy, attack it. while True : hero . moveXY ( 35 , 35 ) leftE…" at bounding box center [583, 130] width 220 height 218
type textarea "hero.attack(enemy)"
click at [594, 239] on button "Submit" at bounding box center [630, 232] width 119 height 24
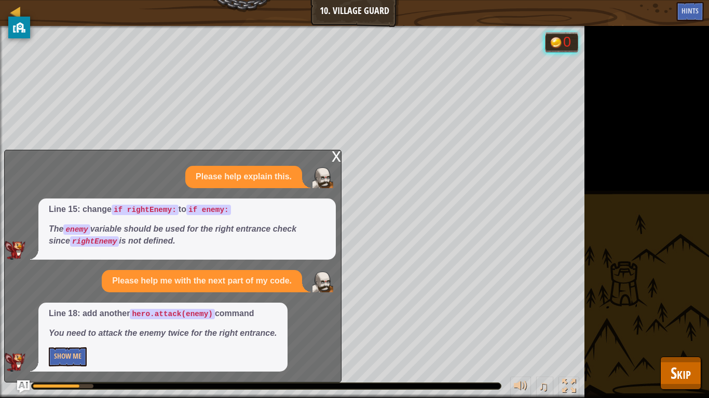
click at [337, 155] on div "x" at bounding box center [335, 155] width 9 height 10
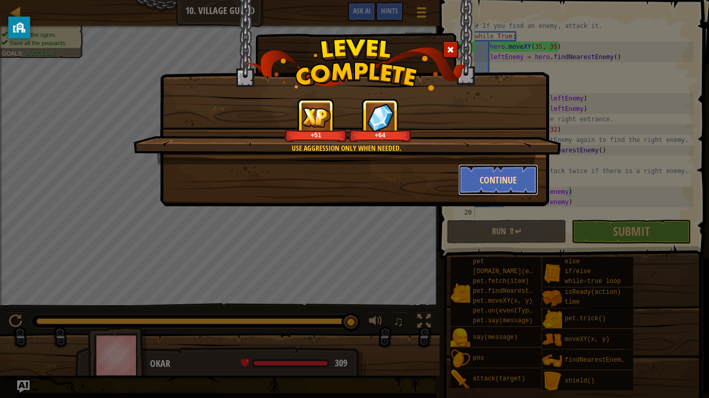
click at [518, 181] on button "Continue" at bounding box center [498, 179] width 80 height 31
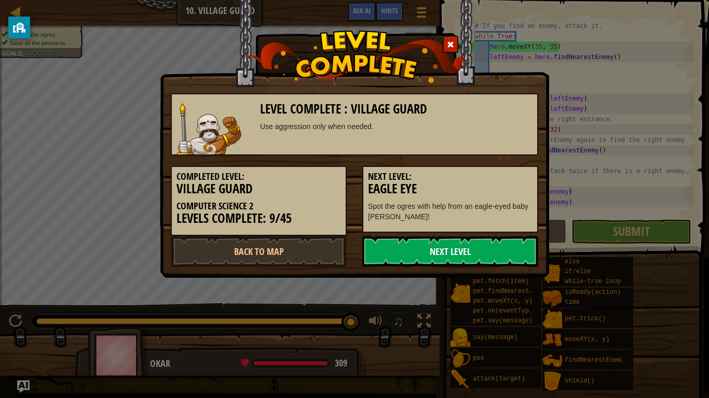
click at [521, 251] on link "Next Level" at bounding box center [450, 251] width 176 height 31
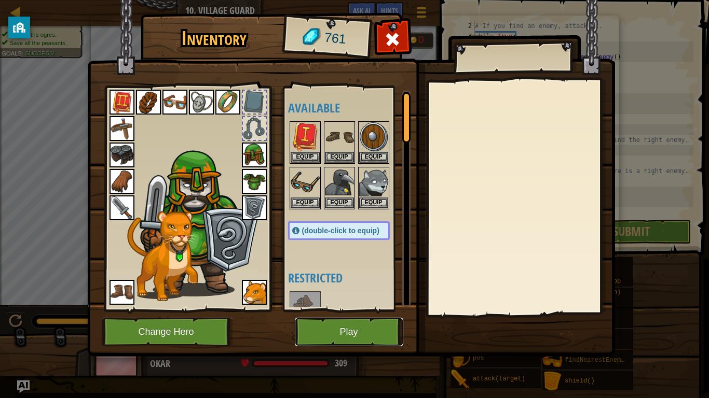
click at [369, 310] on button "Play" at bounding box center [349, 332] width 108 height 29
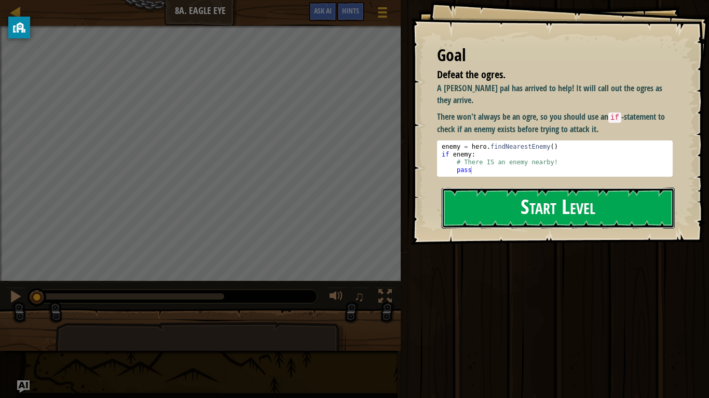
click at [530, 211] on button "Start Level" at bounding box center [557, 208] width 233 height 41
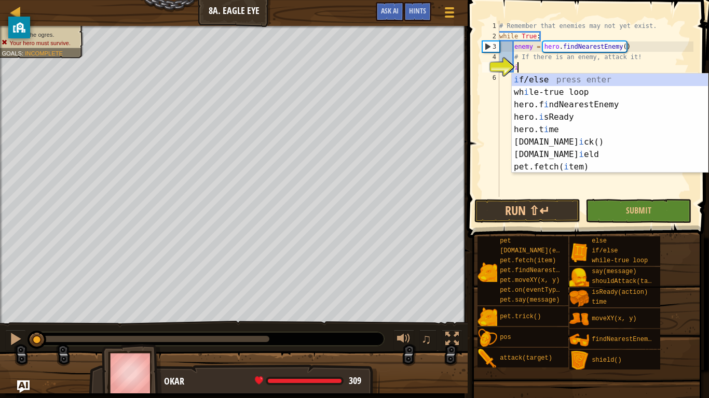
scroll to position [5, 3]
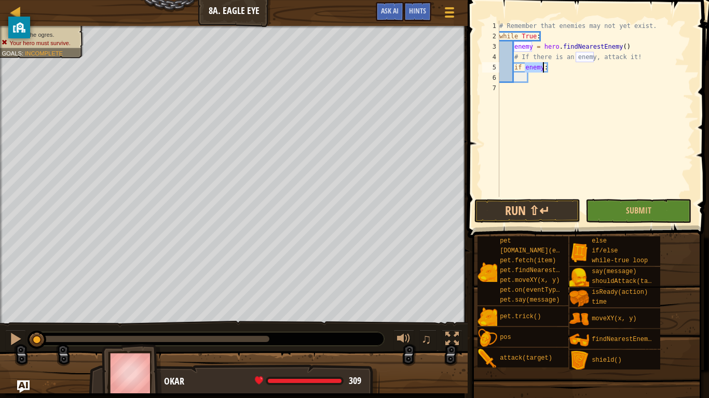
type textarea "if enemy:"
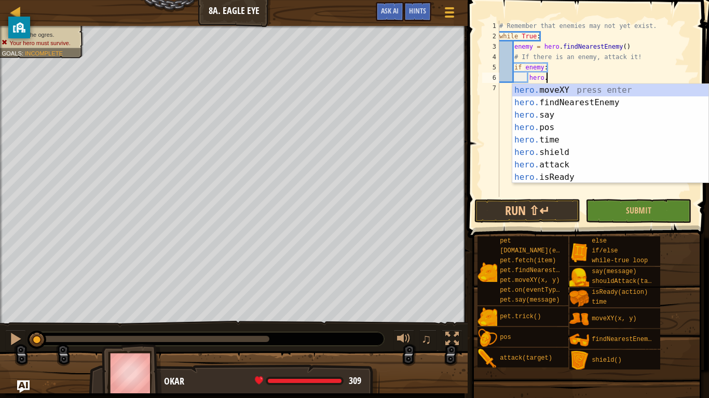
scroll to position [5, 7]
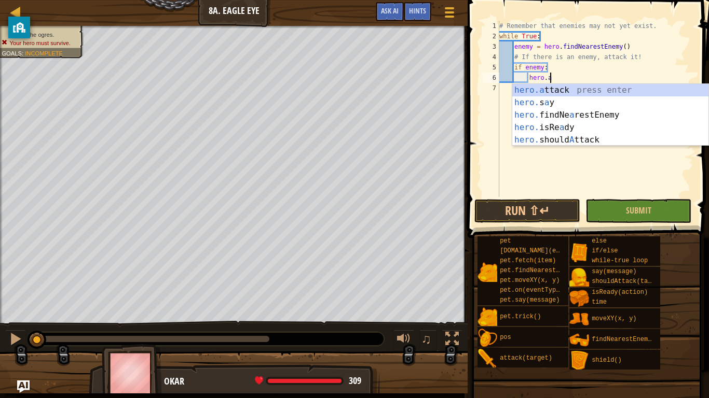
type textarea "hero.attack(enemy)"
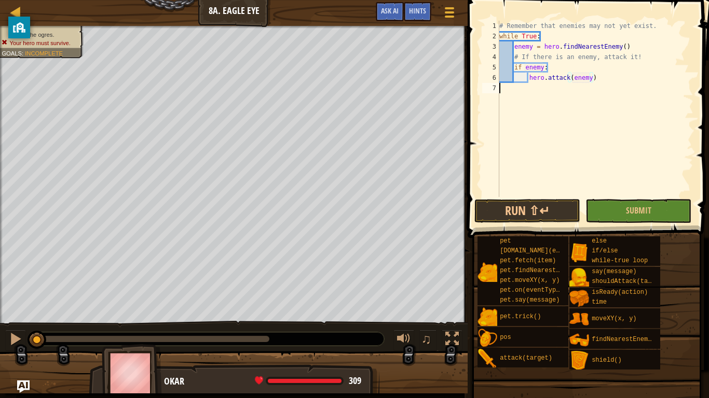
click at [548, 110] on div "# Remember that enemies may not yet exist. while True : enemy = hero . findNear…" at bounding box center [595, 119] width 196 height 197
click at [649, 213] on span "Submit" at bounding box center [638, 210] width 25 height 11
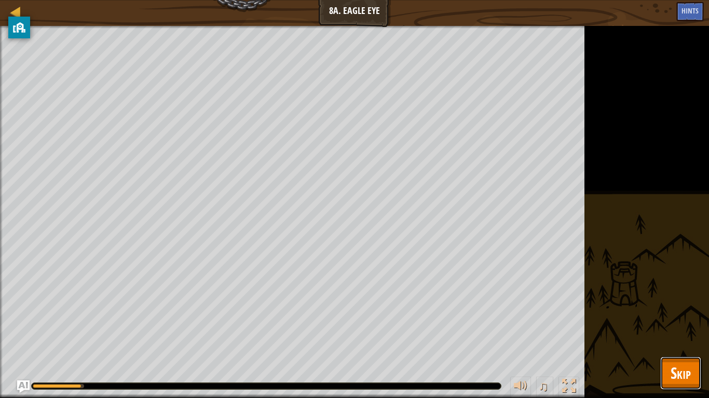
click at [680, 310] on span "Skip" at bounding box center [680, 373] width 20 height 21
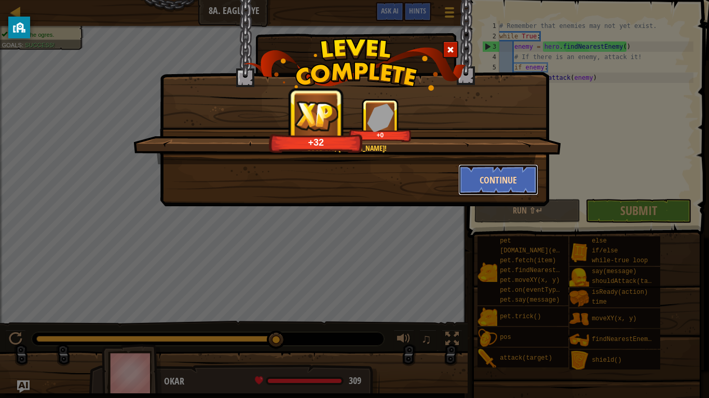
click at [478, 179] on button "Continue" at bounding box center [498, 179] width 80 height 31
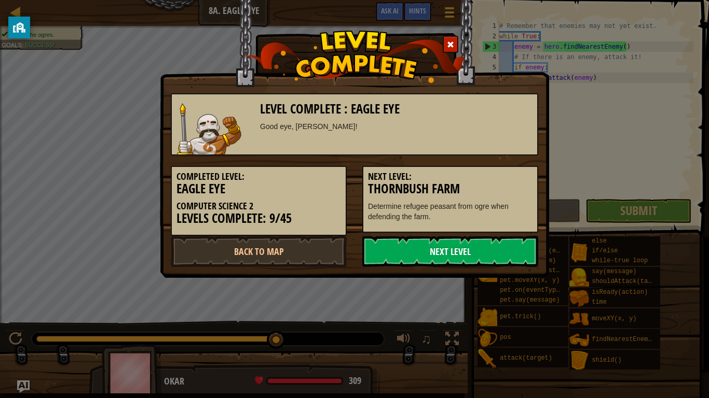
click at [485, 246] on link "Next Level" at bounding box center [450, 251] width 176 height 31
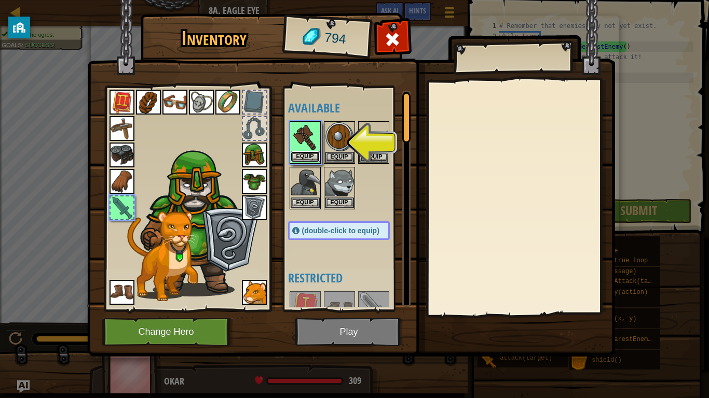
click at [309, 152] on button "Equip" at bounding box center [304, 156] width 29 height 11
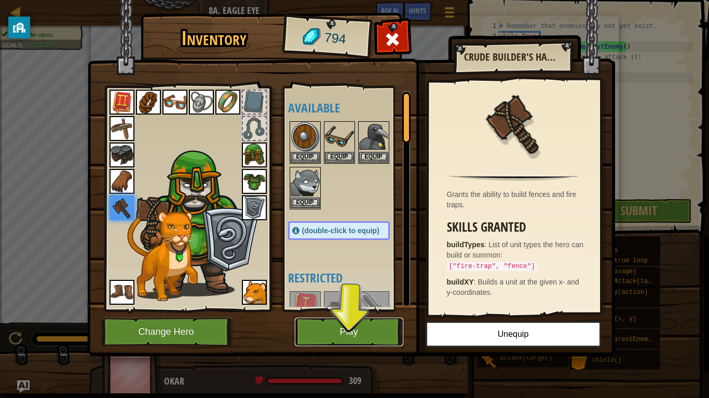
click at [350, 310] on button "Play" at bounding box center [349, 332] width 108 height 29
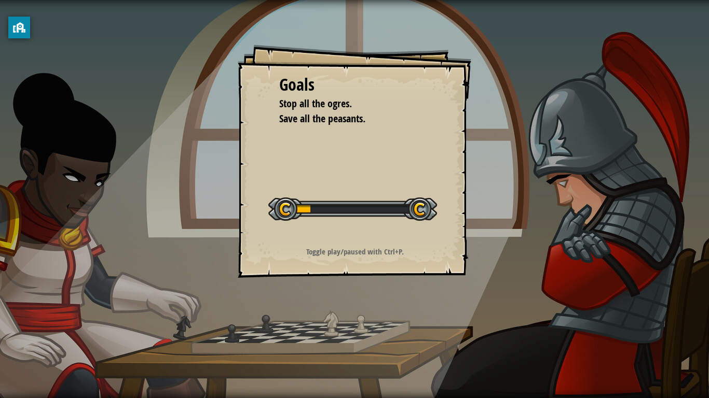
click at [350, 310] on div "Goals Stop all the ogres. Save all the peasants. Start Level Error loading from…" at bounding box center [354, 199] width 709 height 398
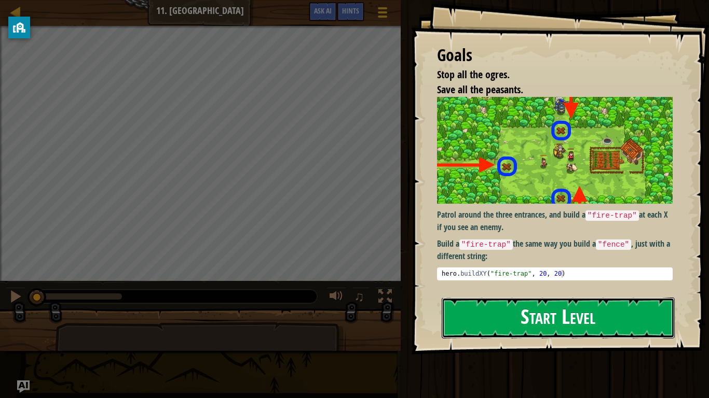
click at [568, 310] on button "Start Level" at bounding box center [557, 318] width 233 height 41
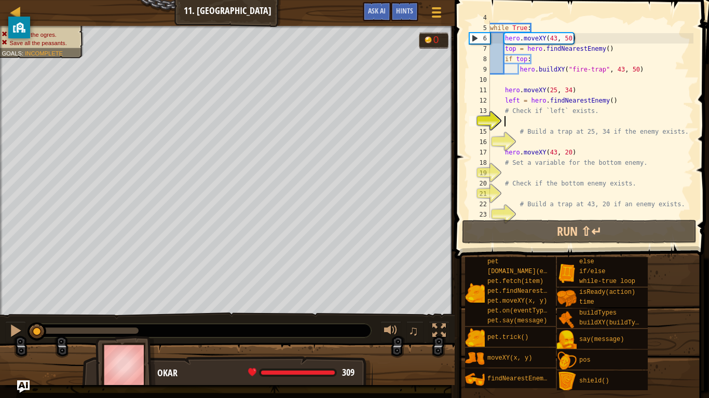
scroll to position [41, 0]
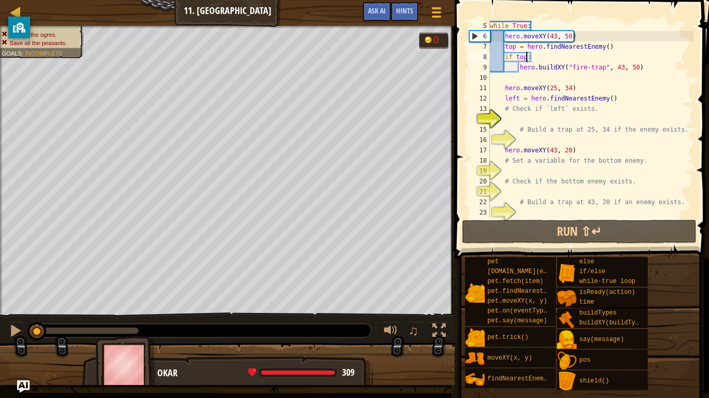
click at [525, 57] on div "while True : hero . moveXY ( 43 , 50 ) top = hero . findNearestEnemy ( ) if top…" at bounding box center [590, 130] width 205 height 218
type textarea "if top:"
click at [522, 57] on div "while True : hero . moveXY ( 43 , 50 ) top = hero . findNearestEnemy ( ) if top…" at bounding box center [590, 130] width 205 height 218
click at [523, 57] on div "while True : hero . moveXY ( 43 , 50 ) top = hero . findNearestEnemy ( ) if top…" at bounding box center [590, 130] width 205 height 218
click at [534, 59] on div "while True : hero . moveXY ( 43 , 50 ) top = hero . findNearestEnemy ( ) if top…" at bounding box center [590, 130] width 205 height 218
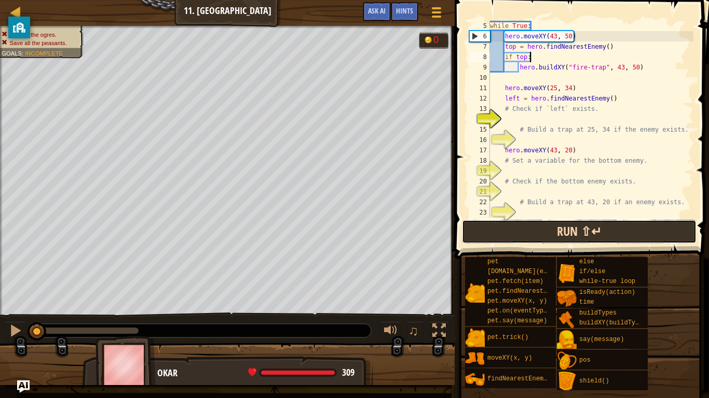
click at [562, 234] on button "Run ⇧↵" at bounding box center [579, 232] width 234 height 24
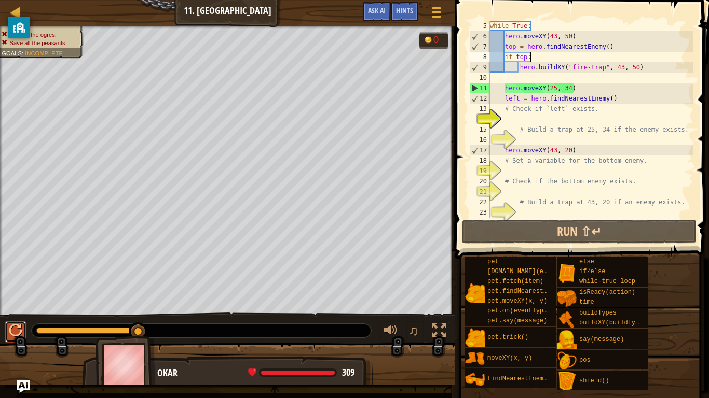
click at [7, 310] on button at bounding box center [15, 332] width 21 height 21
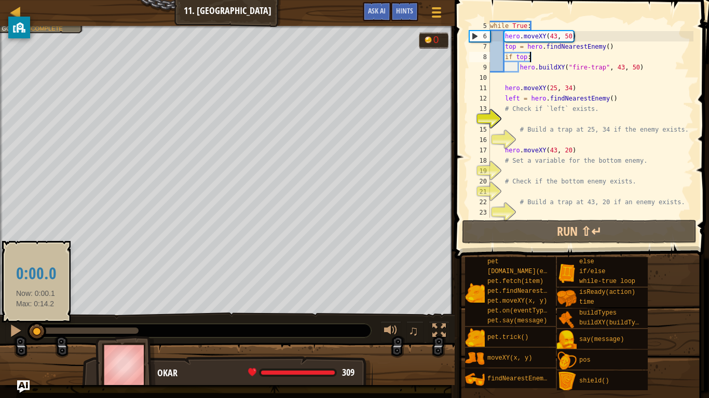
drag, startPoint x: 47, startPoint y: 330, endPoint x: 35, endPoint y: 327, distance: 12.3
click at [35, 310] on div at bounding box center [36, 332] width 19 height 19
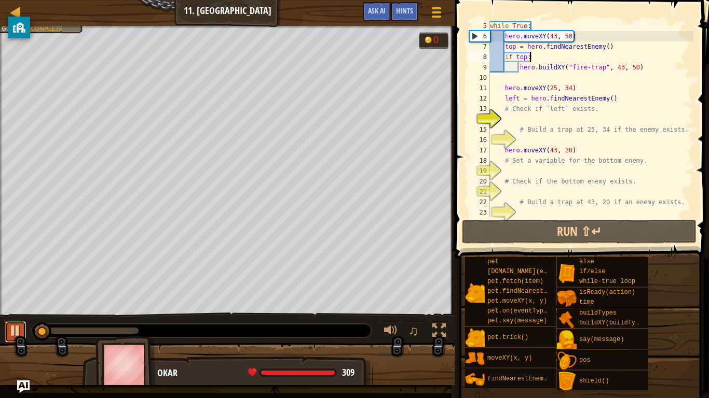
click at [16, 310] on div at bounding box center [15, 330] width 13 height 13
click at [9, 310] on div at bounding box center [15, 330] width 13 height 13
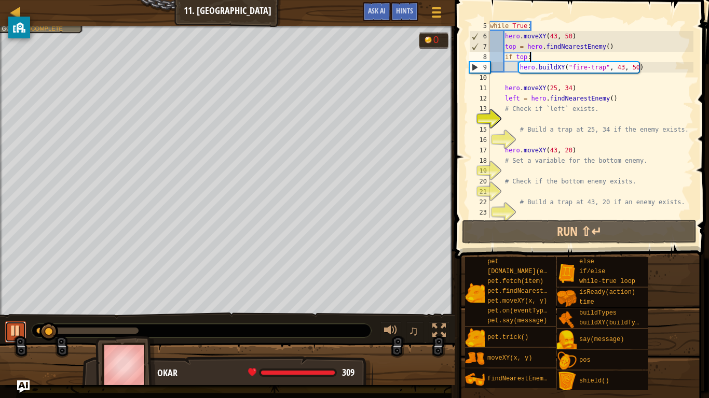
click at [9, 310] on div at bounding box center [15, 330] width 13 height 13
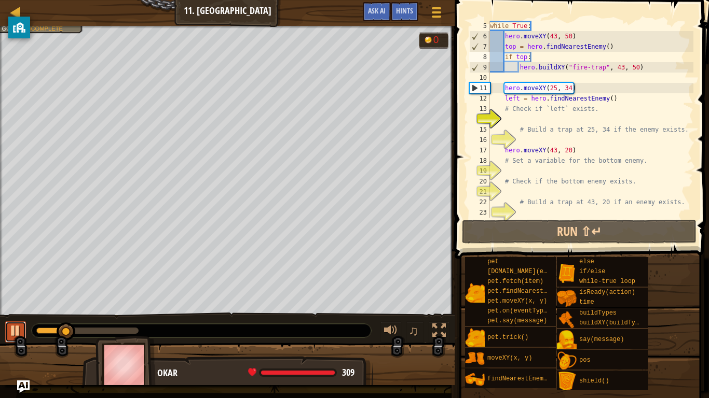
click at [9, 310] on div at bounding box center [15, 330] width 13 height 13
click at [521, 119] on div "while True : hero . moveXY ( 43 , 50 ) top = hero . findNearestEnemy ( ) if top…" at bounding box center [590, 130] width 205 height 218
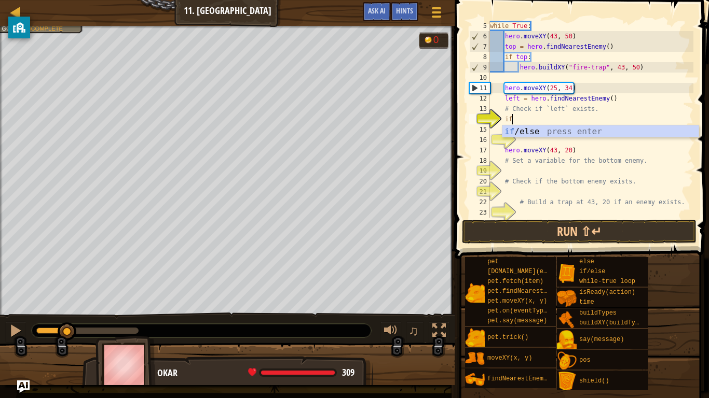
scroll to position [5, 3]
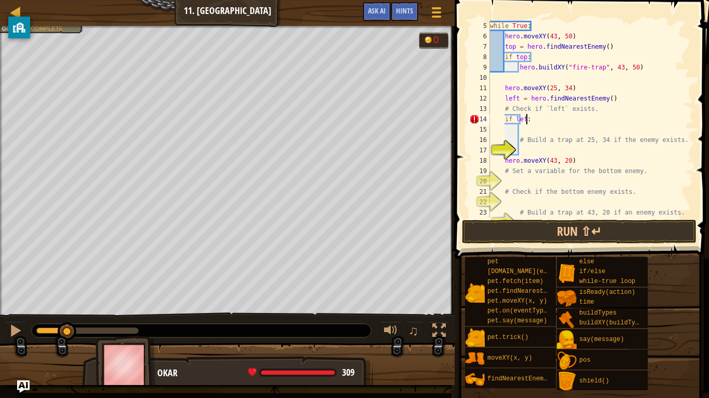
type textarea "if left:"
click at [538, 118] on div "while True : hero . moveXY ( 43 , 50 ) top = hero . findNearestEnemy ( ) if top…" at bounding box center [590, 130] width 205 height 218
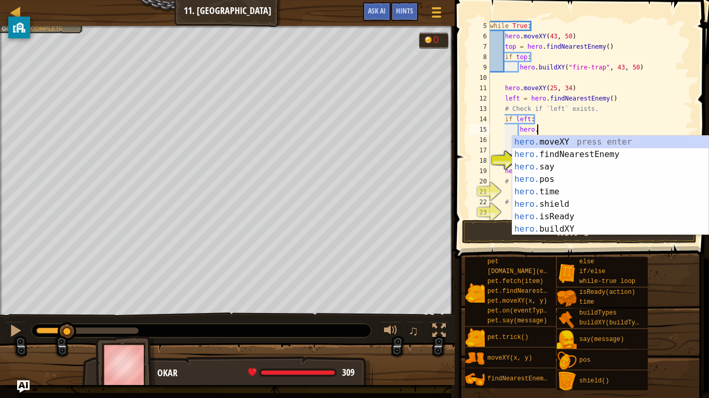
scroll to position [5, 7]
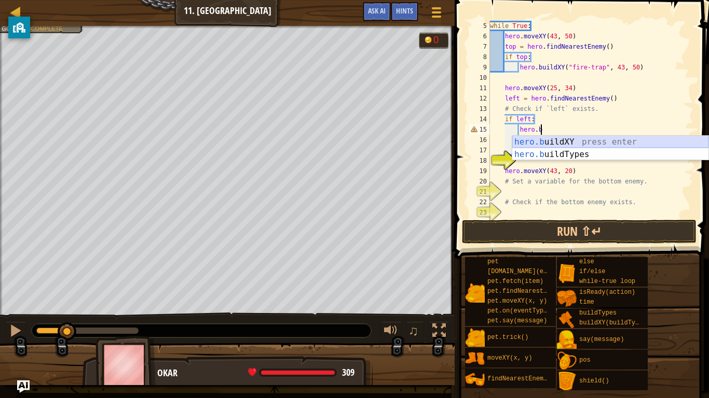
click at [596, 142] on div "hero.b uildXY press enter hero.b uildTypes press enter" at bounding box center [610, 161] width 196 height 50
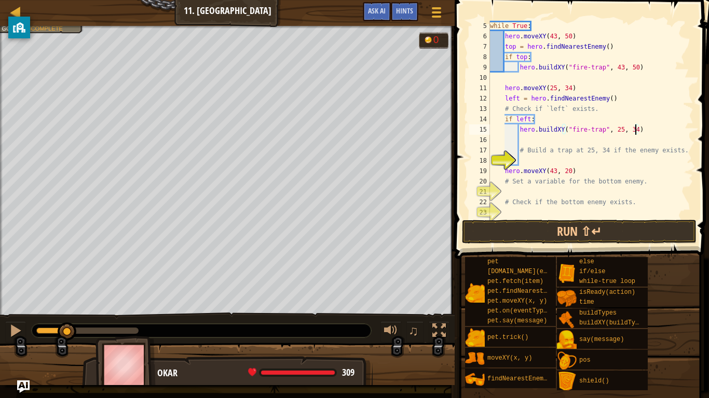
scroll to position [5, 6]
type textarea "hero.moveXY(25, 34)"
click at [643, 128] on div "while True : hero . moveXY ( 43 , 50 ) top = hero . findNearestEnemy ( ) if top…" at bounding box center [590, 130] width 205 height 218
type textarea "hero.buildXY("fire-trap", 25, 34)"
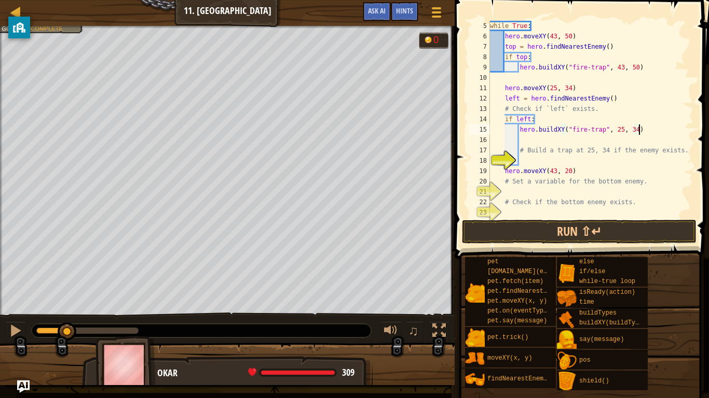
click at [521, 160] on div "while True : hero . moveXY ( 43 , 50 ) top = hero . findNearestEnemy ( ) if top…" at bounding box center [590, 130] width 205 height 218
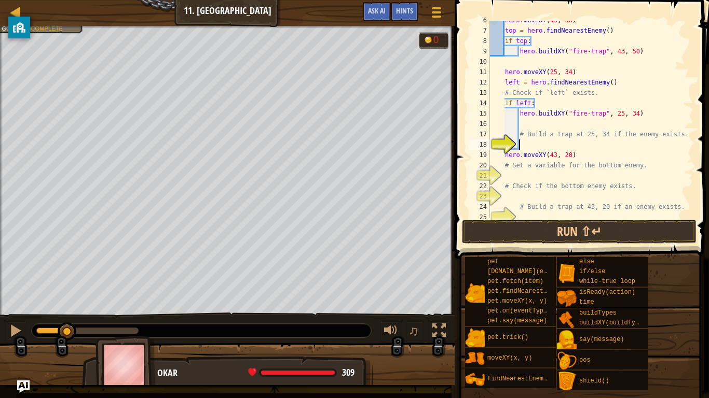
scroll to position [62, 0]
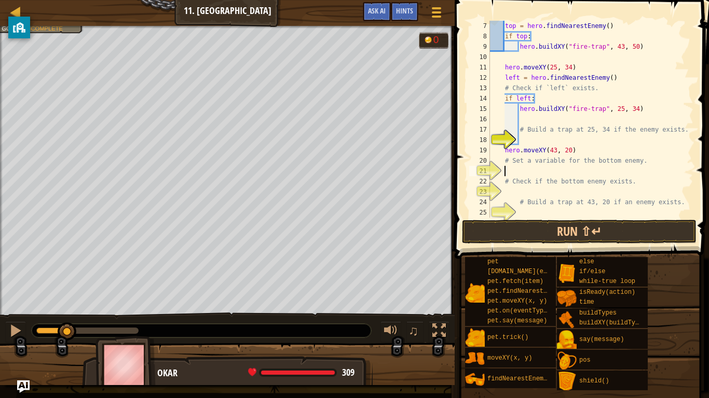
click at [543, 169] on div "top = hero . findNearestEnemy ( ) if top : hero . buildXY ( "fire-trap" , 43 , …" at bounding box center [590, 130] width 205 height 218
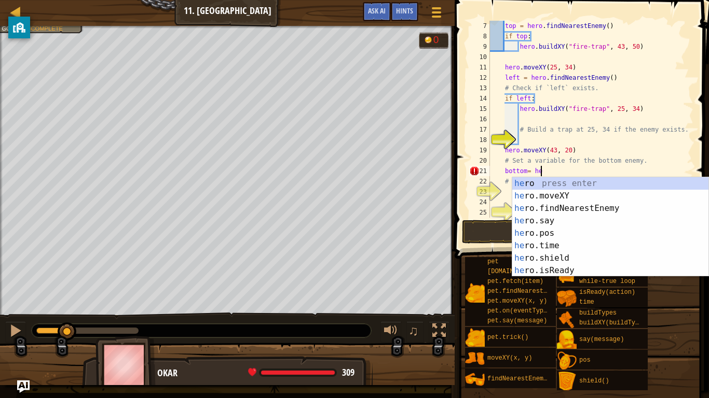
type textarea "bottom= her"
click at [585, 206] on div "her o press enter her o.moveXY press enter her o.findNearestEnemy press enter h…" at bounding box center [610, 239] width 196 height 124
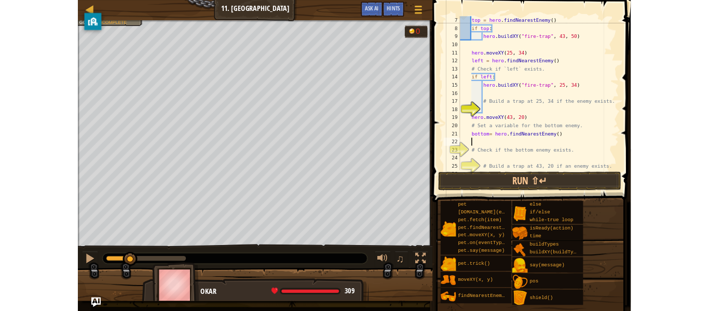
scroll to position [5, 2]
